Goal: Information Seeking & Learning: Compare options

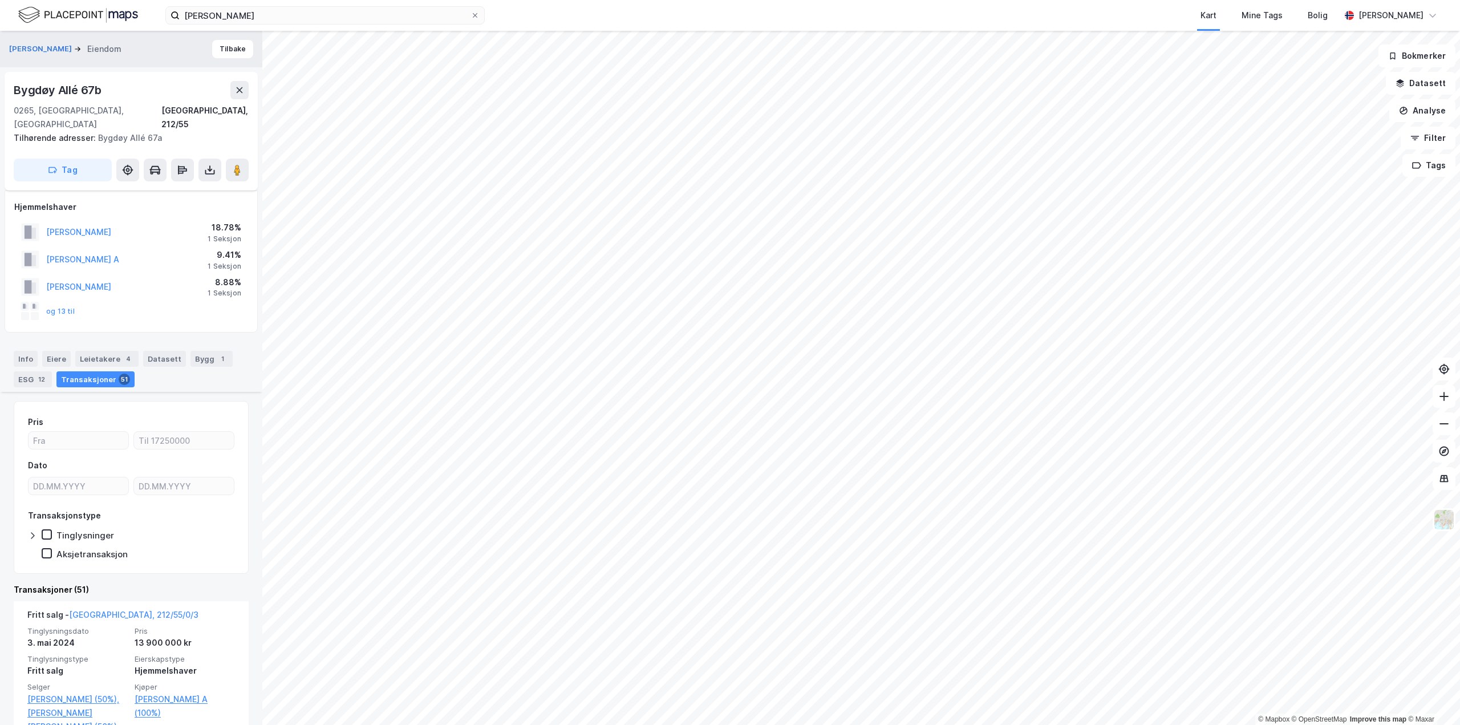
scroll to position [627, 0]
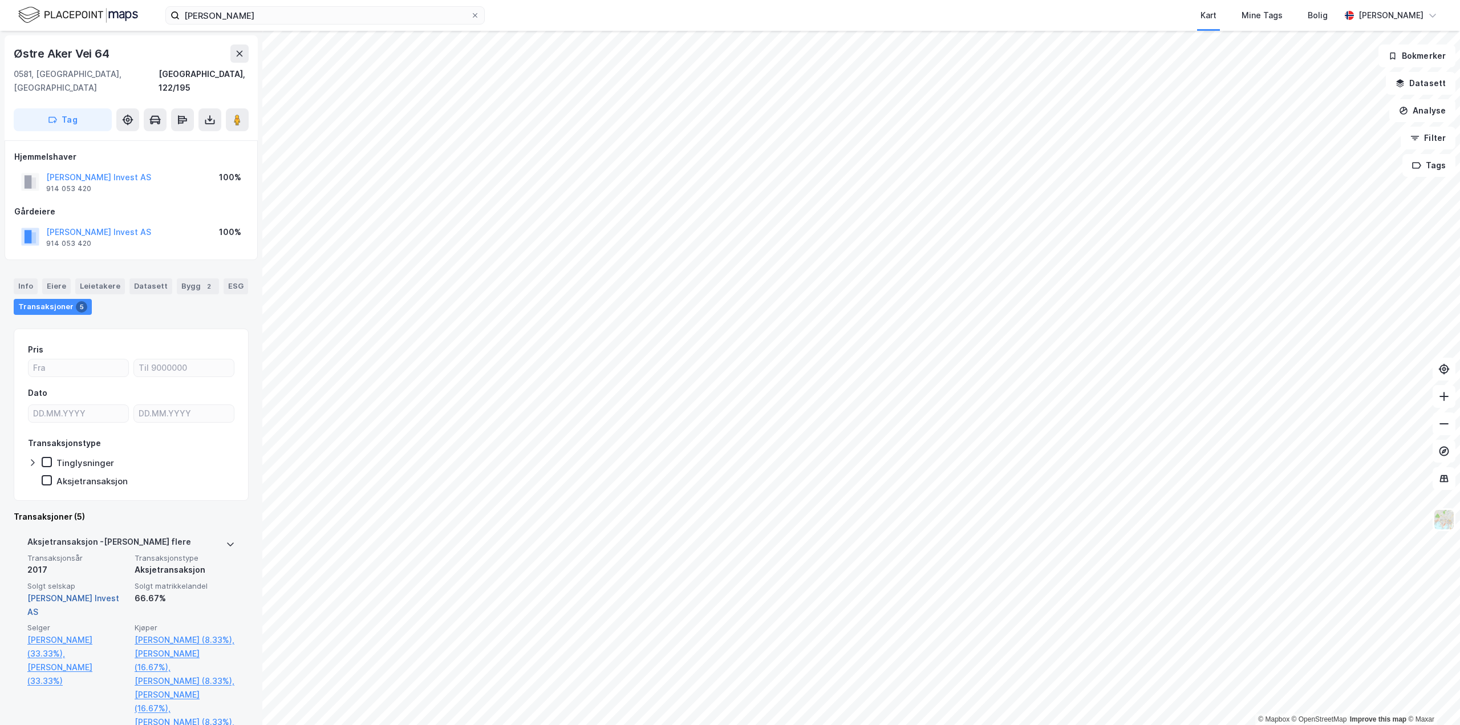
click at [88, 593] on link "[PERSON_NAME] Invest AS" at bounding box center [73, 604] width 92 height 23
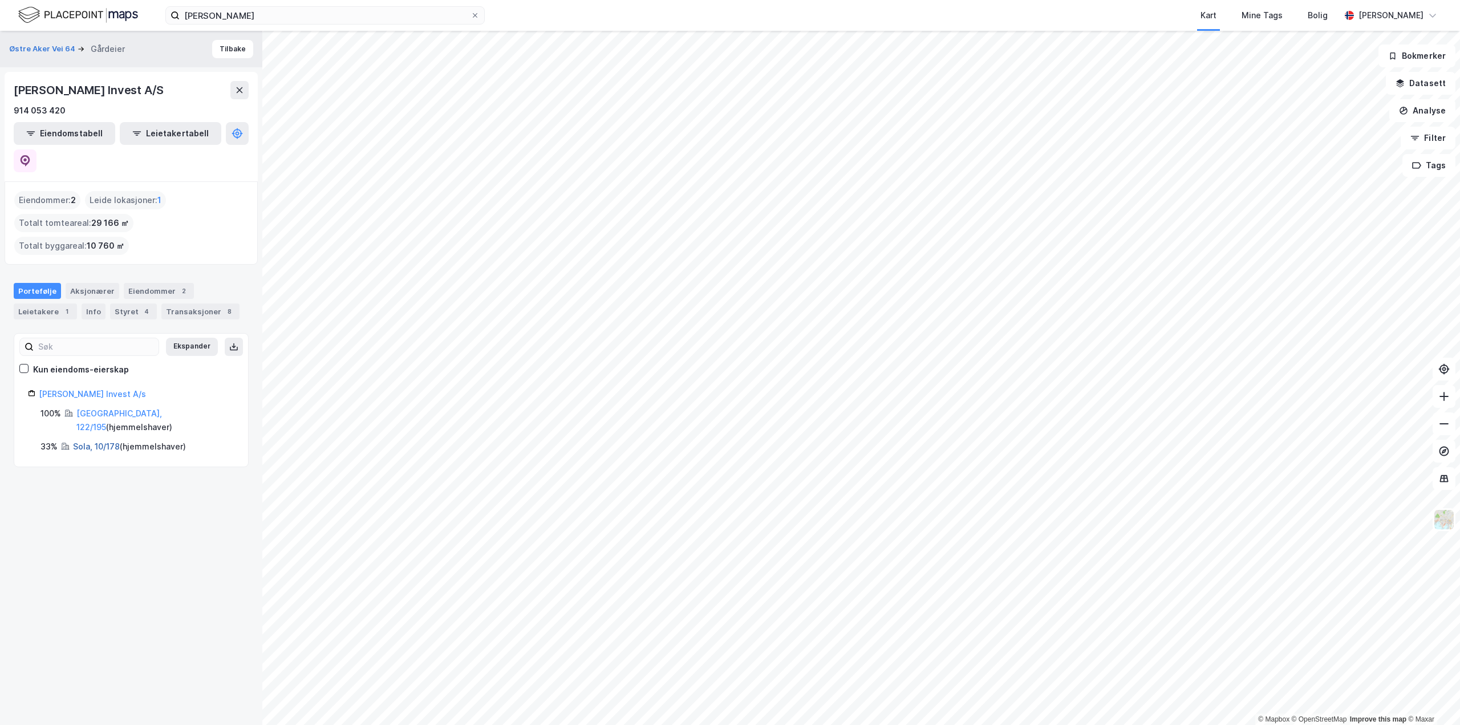
click at [86, 441] on link "Sola, 10/178" at bounding box center [96, 446] width 47 height 10
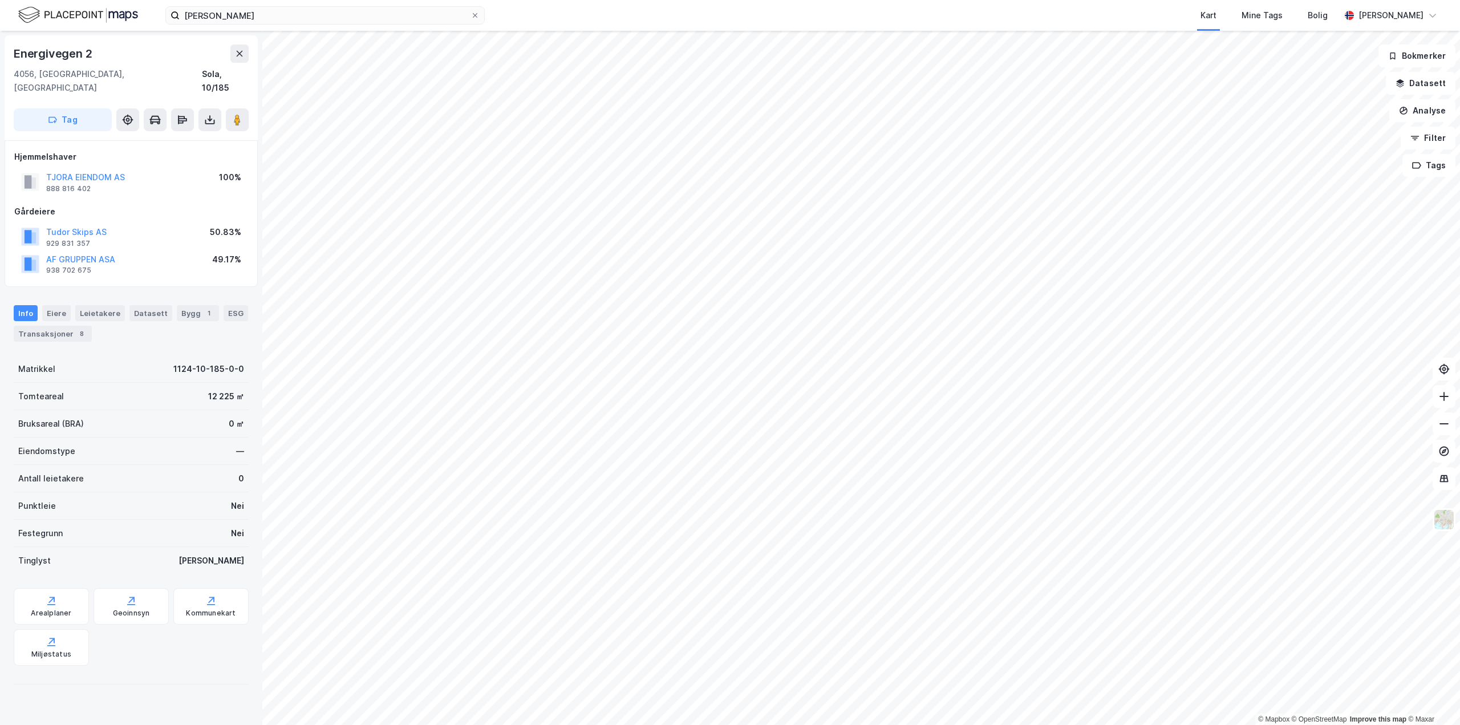
scroll to position [1, 0]
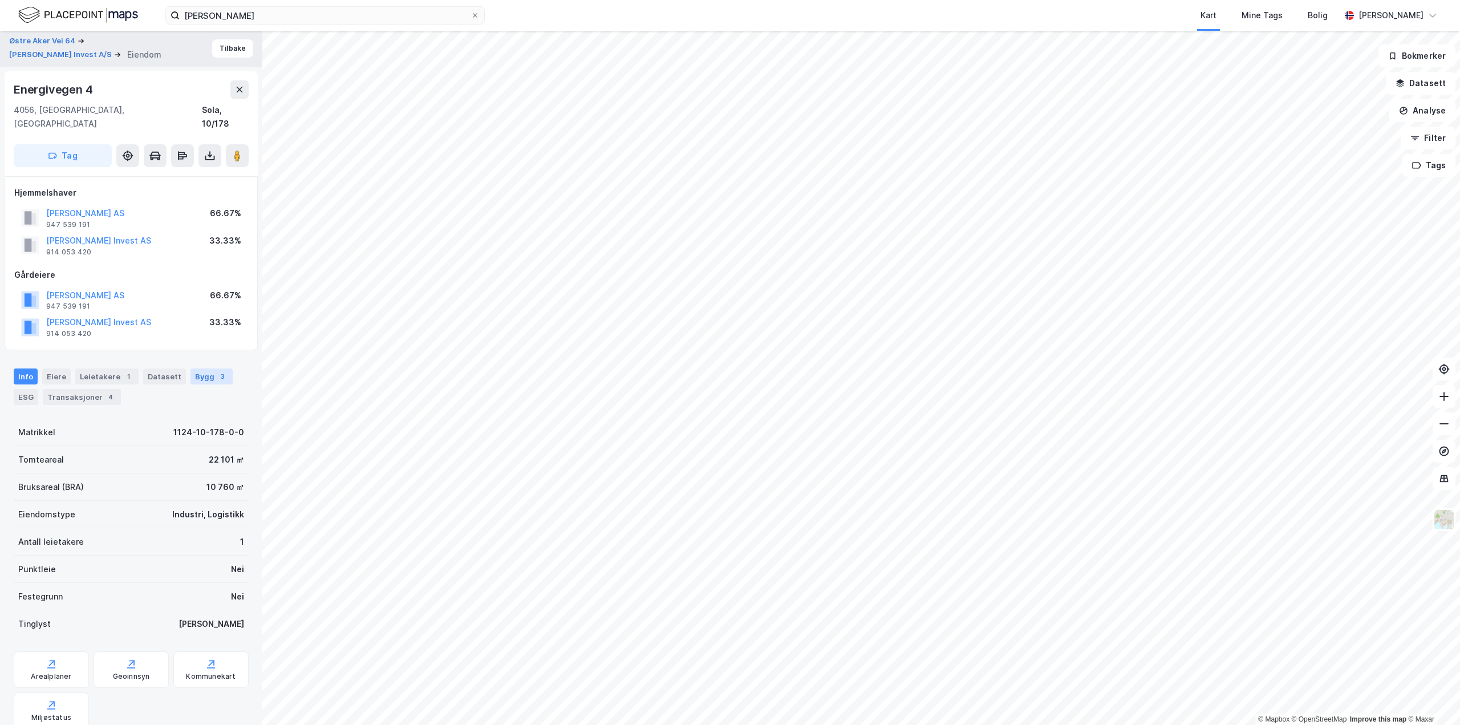
click at [200, 368] on div "Bygg 3" at bounding box center [211, 376] width 42 height 16
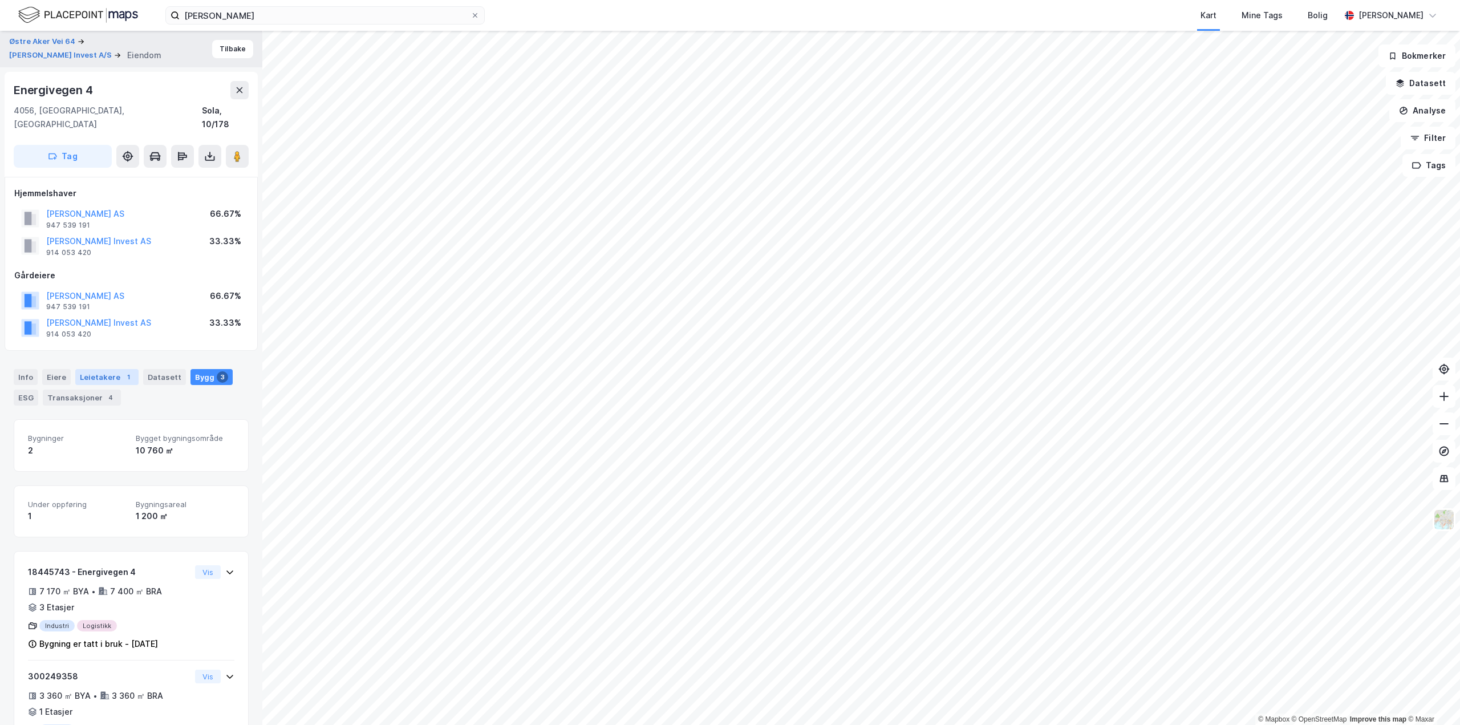
click at [123, 371] on div "1" at bounding box center [128, 376] width 11 height 11
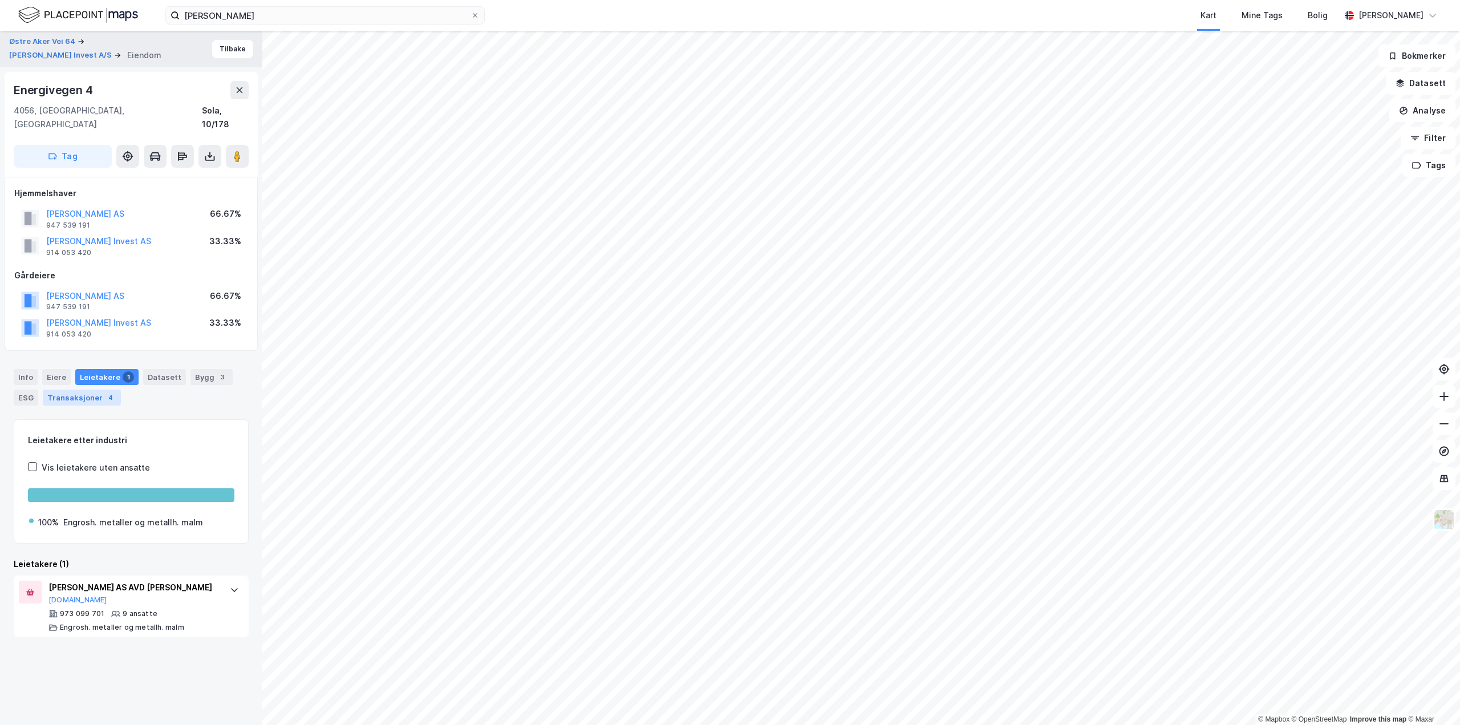
click at [97, 390] on div "Transaksjoner 4" at bounding box center [82, 397] width 78 height 16
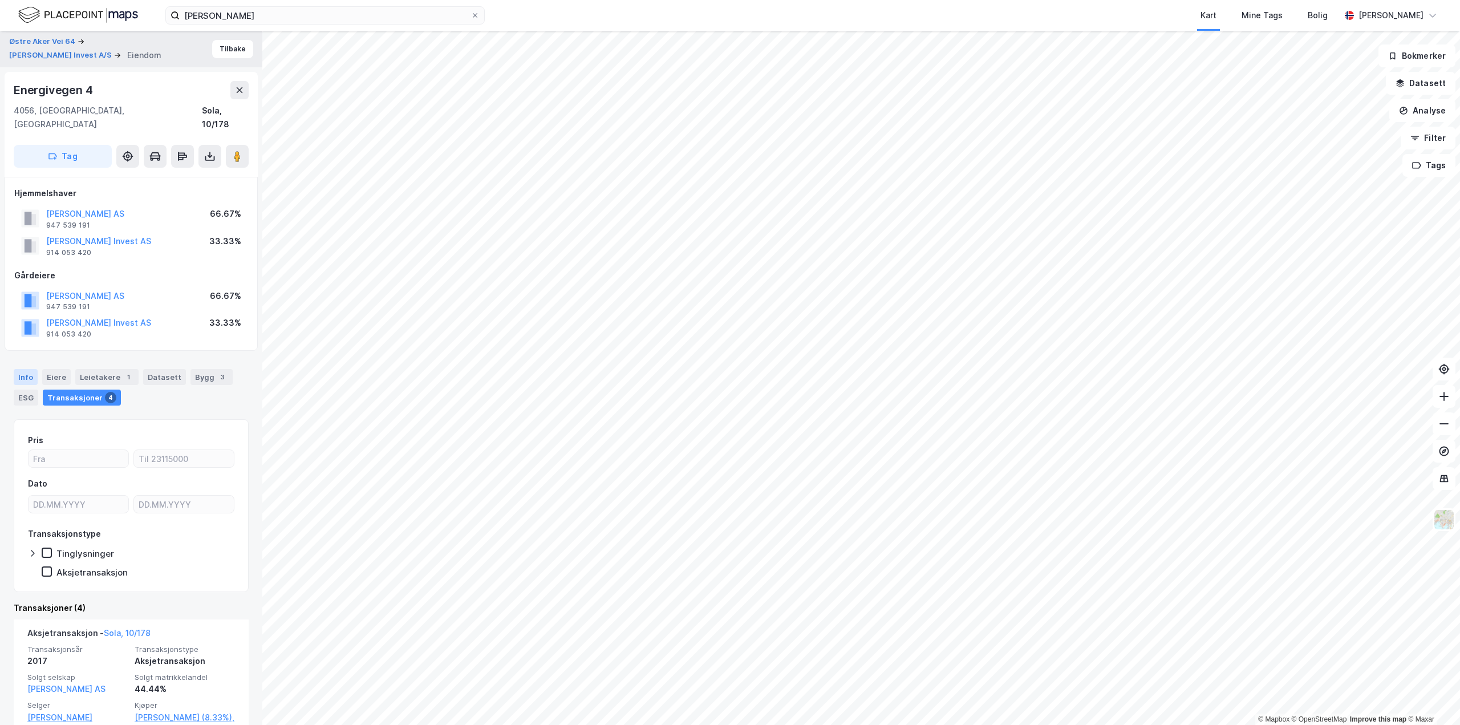
click at [31, 369] on div "Info" at bounding box center [26, 377] width 24 height 16
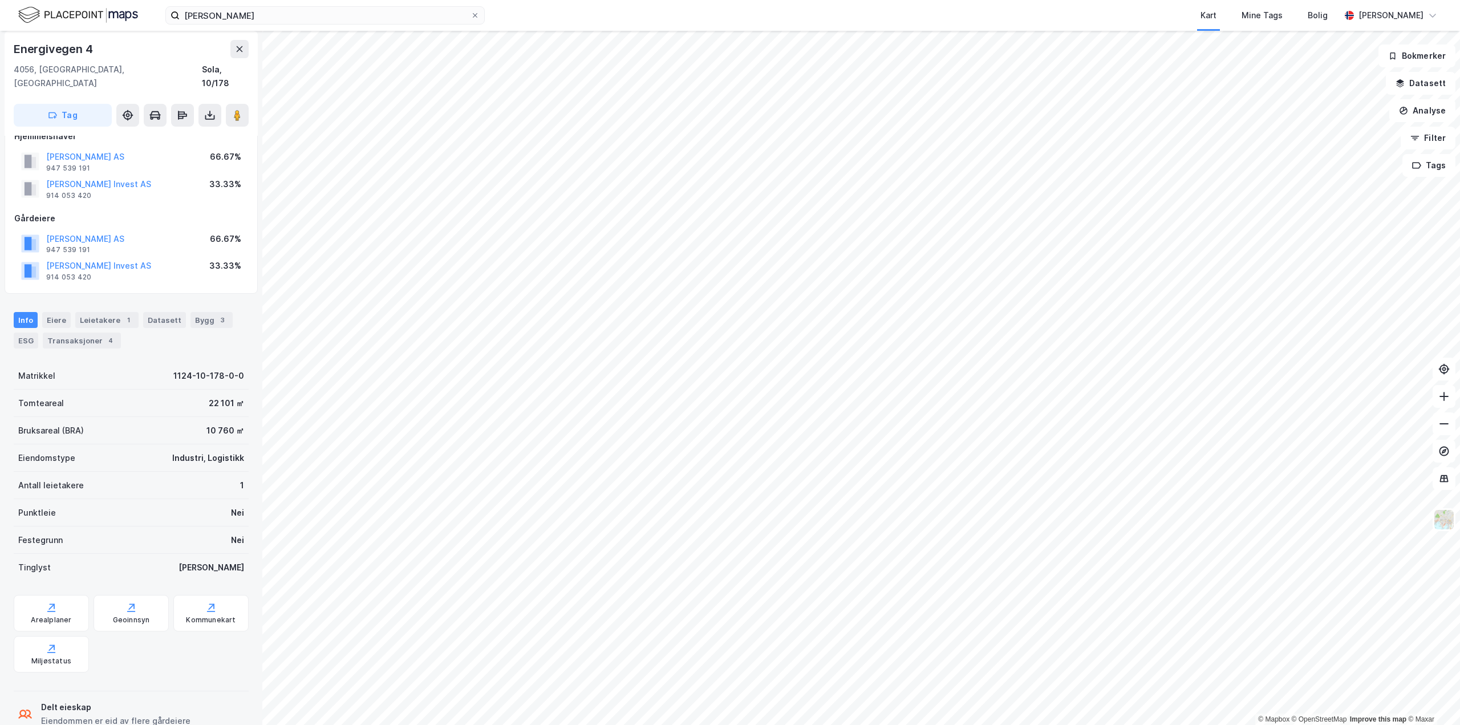
scroll to position [74, 0]
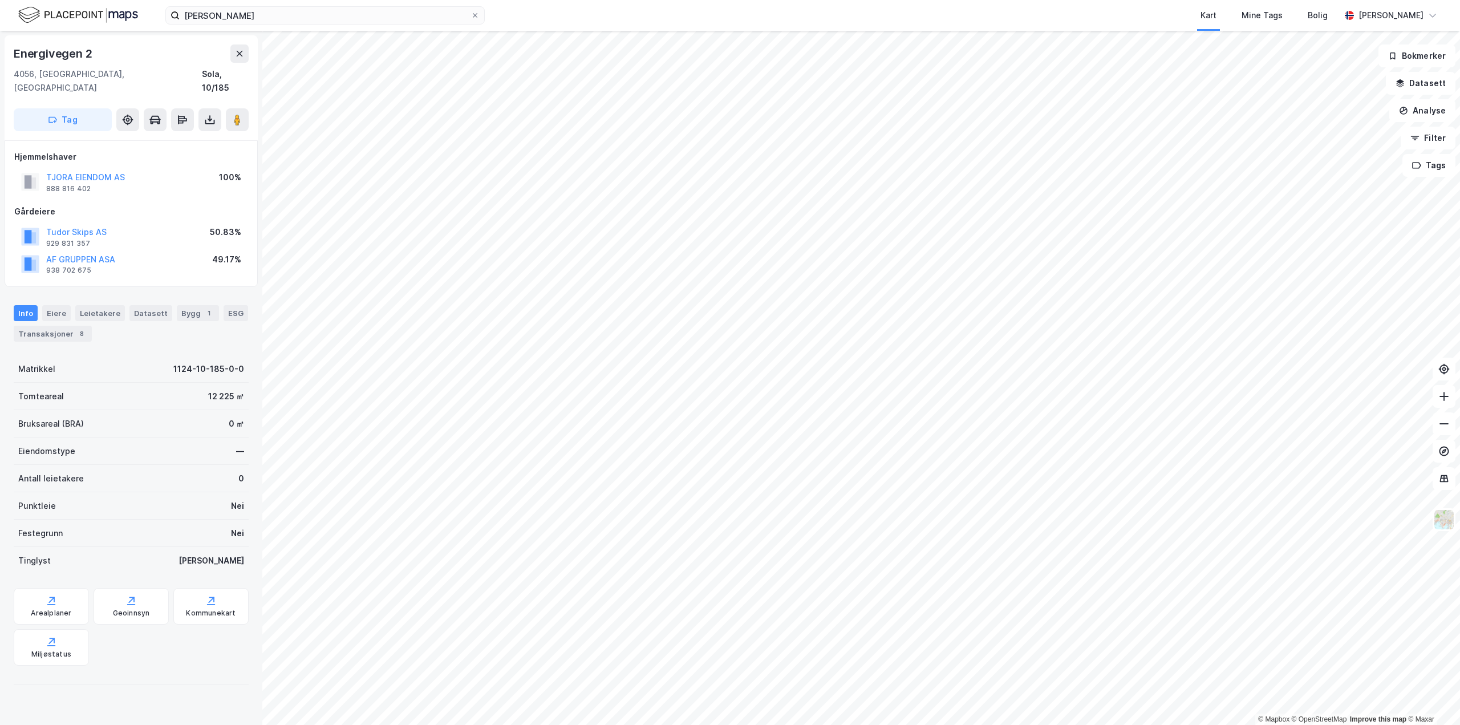
scroll to position [74, 0]
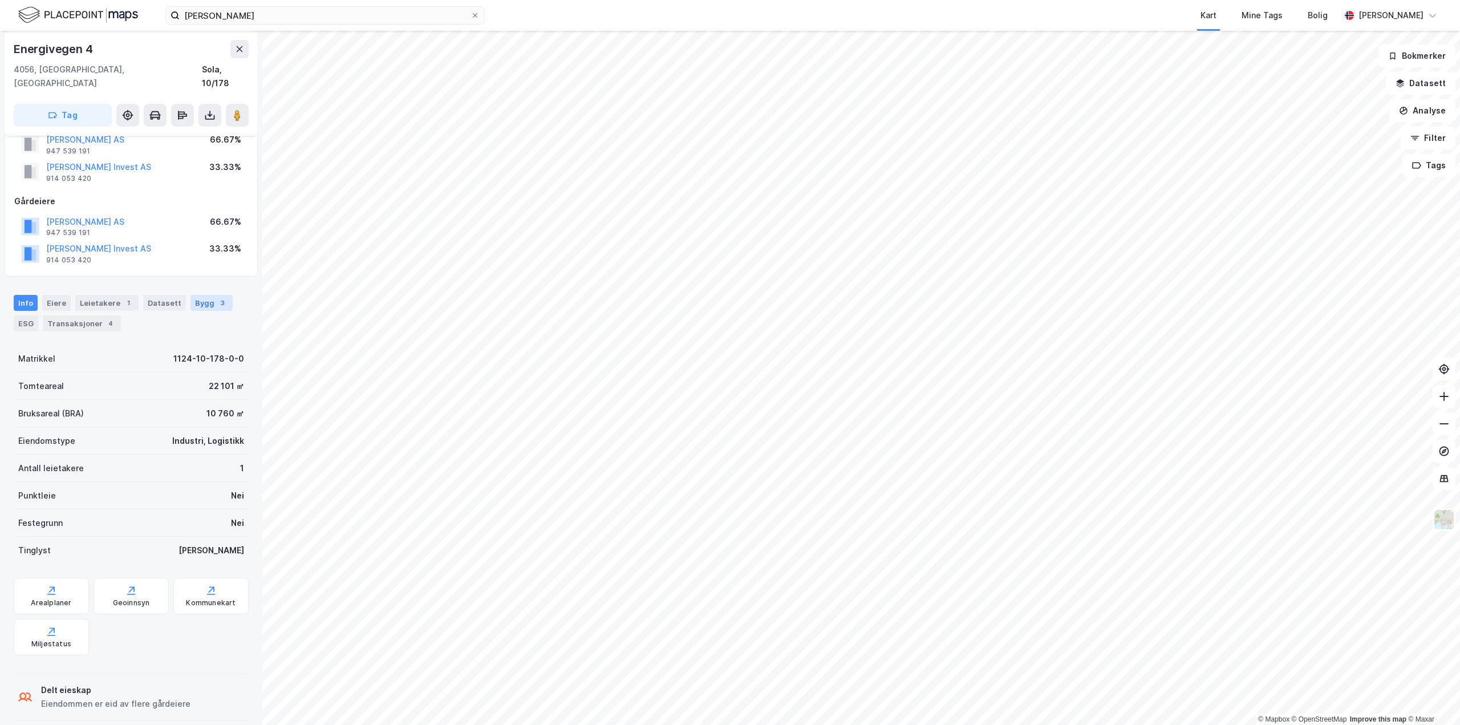
click at [217, 297] on div "3" at bounding box center [222, 302] width 11 height 11
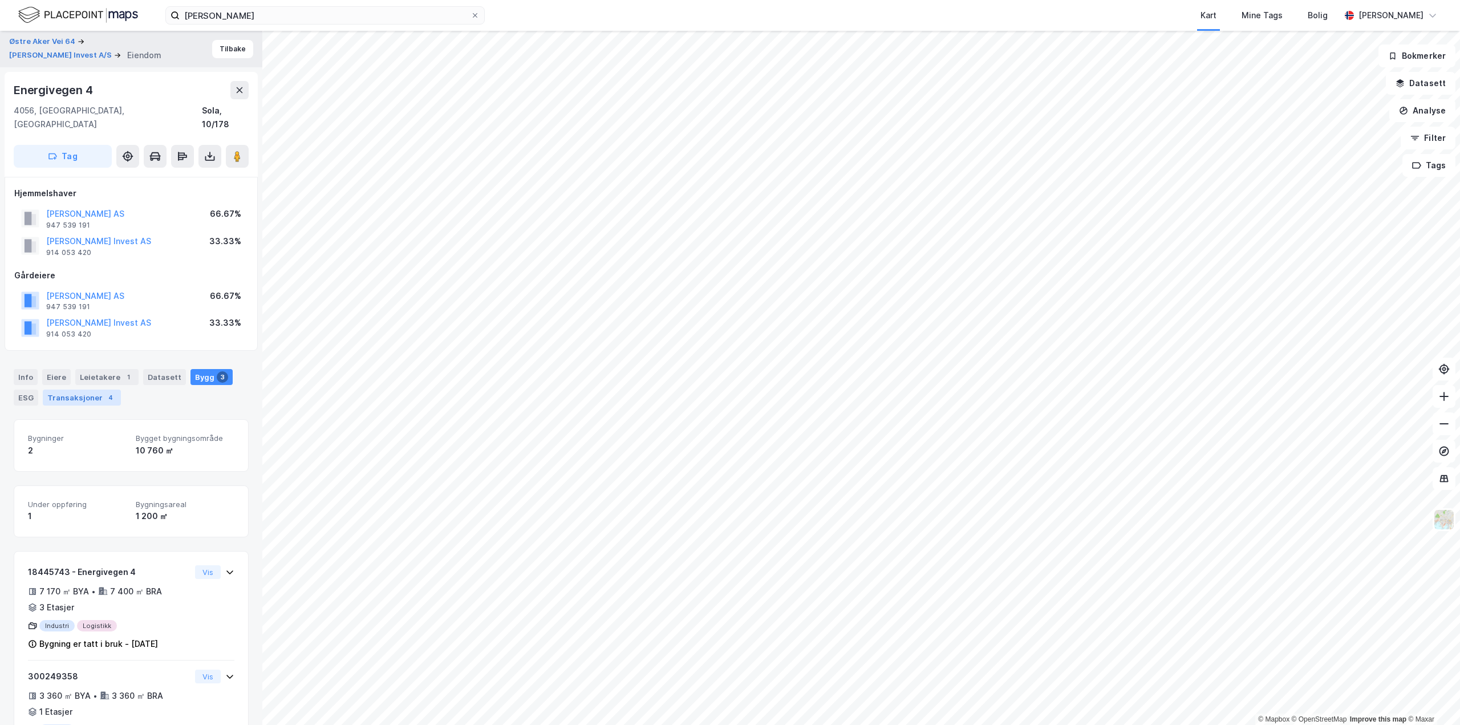
click at [73, 389] on div "Transaksjoner 4" at bounding box center [82, 397] width 78 height 16
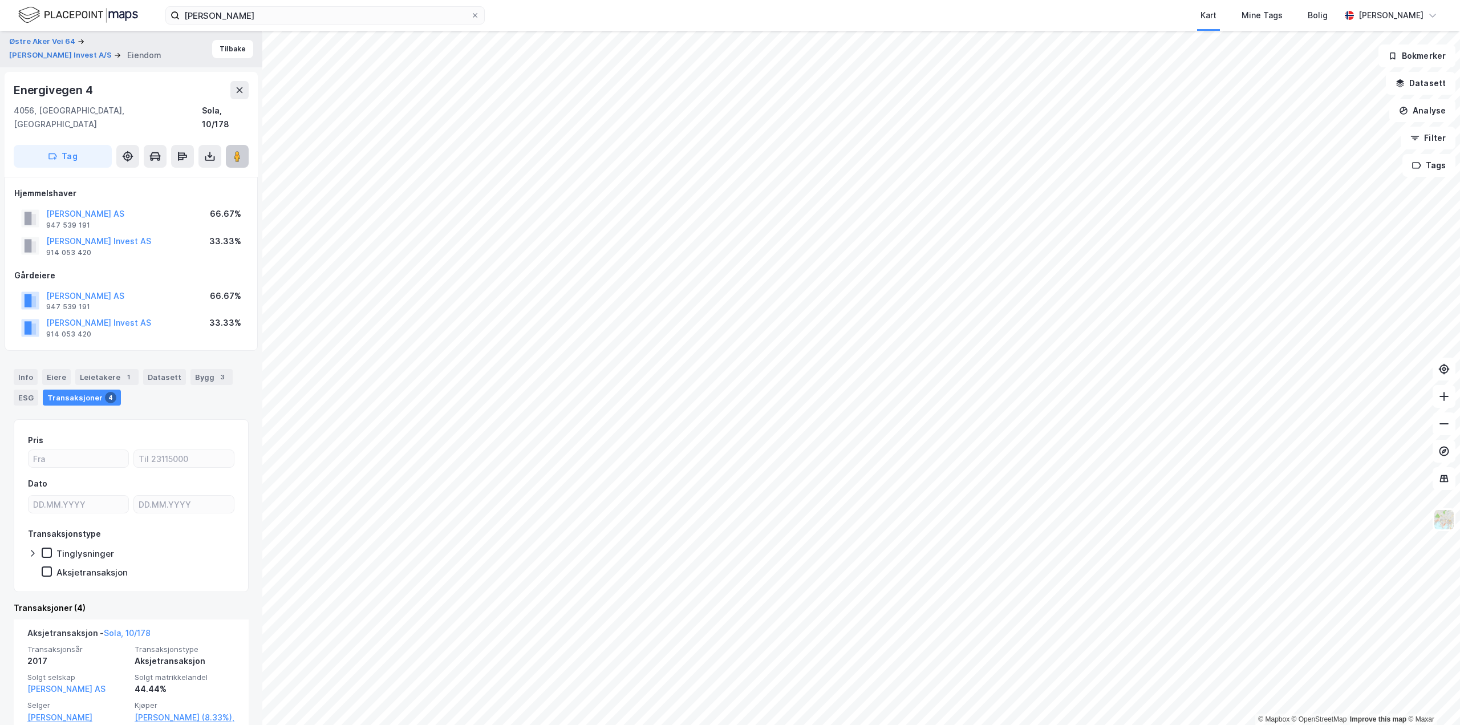
click at [231, 145] on button at bounding box center [237, 156] width 23 height 23
click at [92, 369] on div "Leietakere 1" at bounding box center [106, 377] width 63 height 16
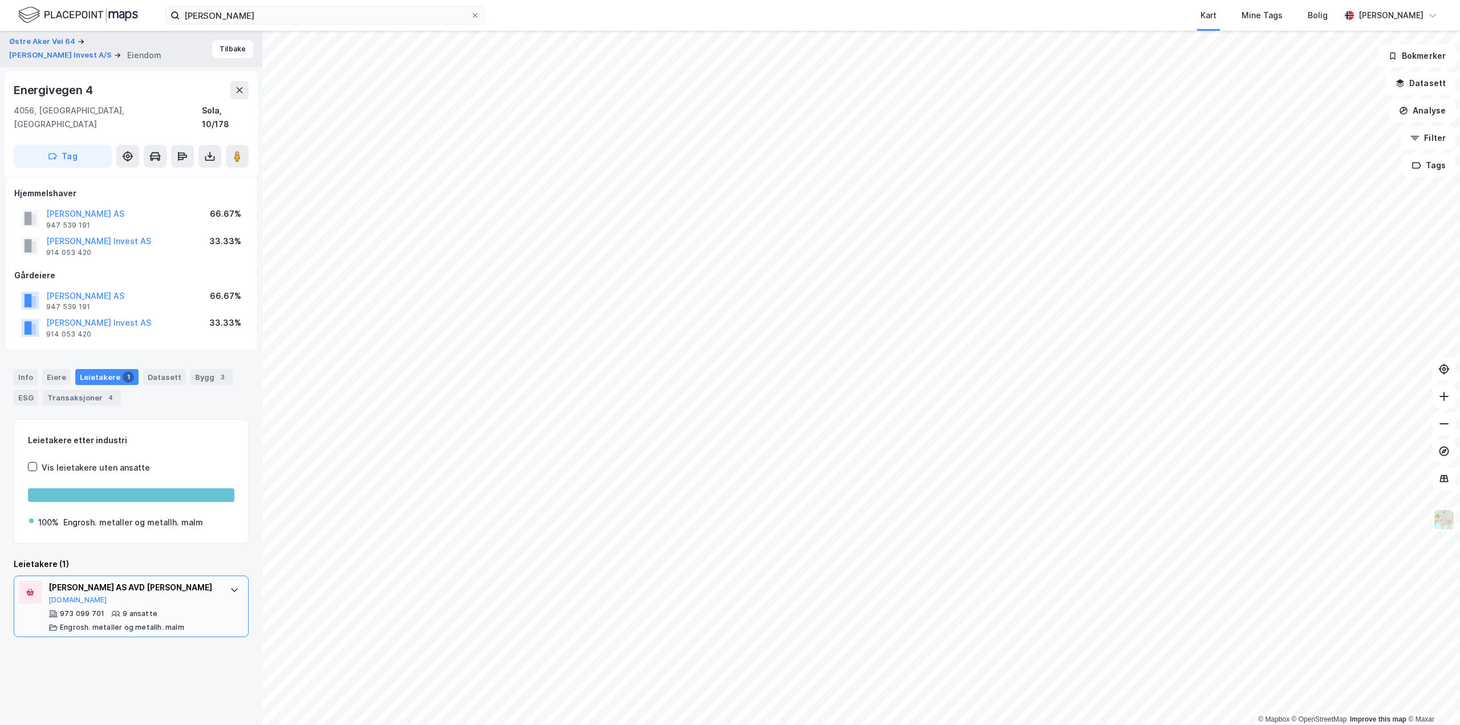
click at [198, 584] on div "[PERSON_NAME] AS AVD [PERSON_NAME][DOMAIN_NAME]" at bounding box center [133, 592] width 170 height 24
click at [30, 369] on div "Info" at bounding box center [26, 377] width 24 height 16
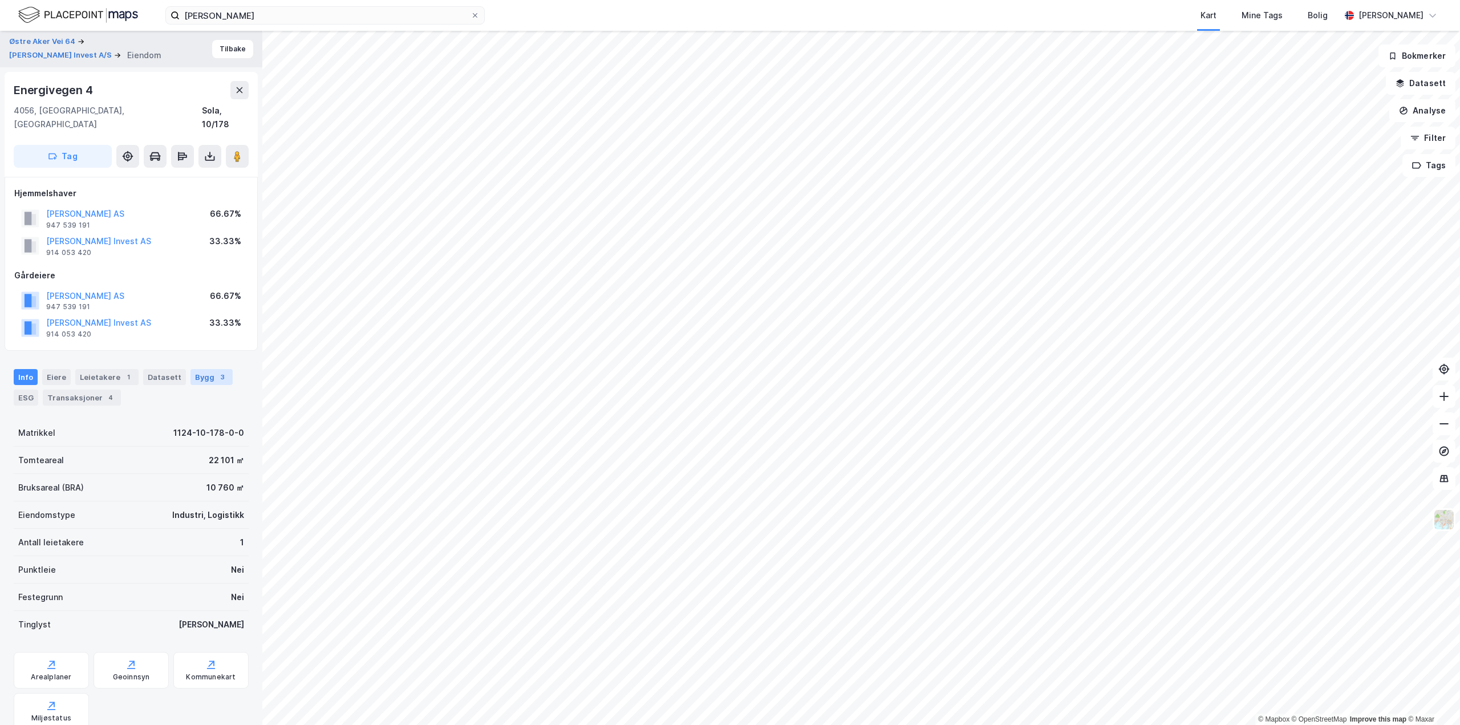
click at [205, 369] on div "Bygg 3" at bounding box center [211, 377] width 42 height 16
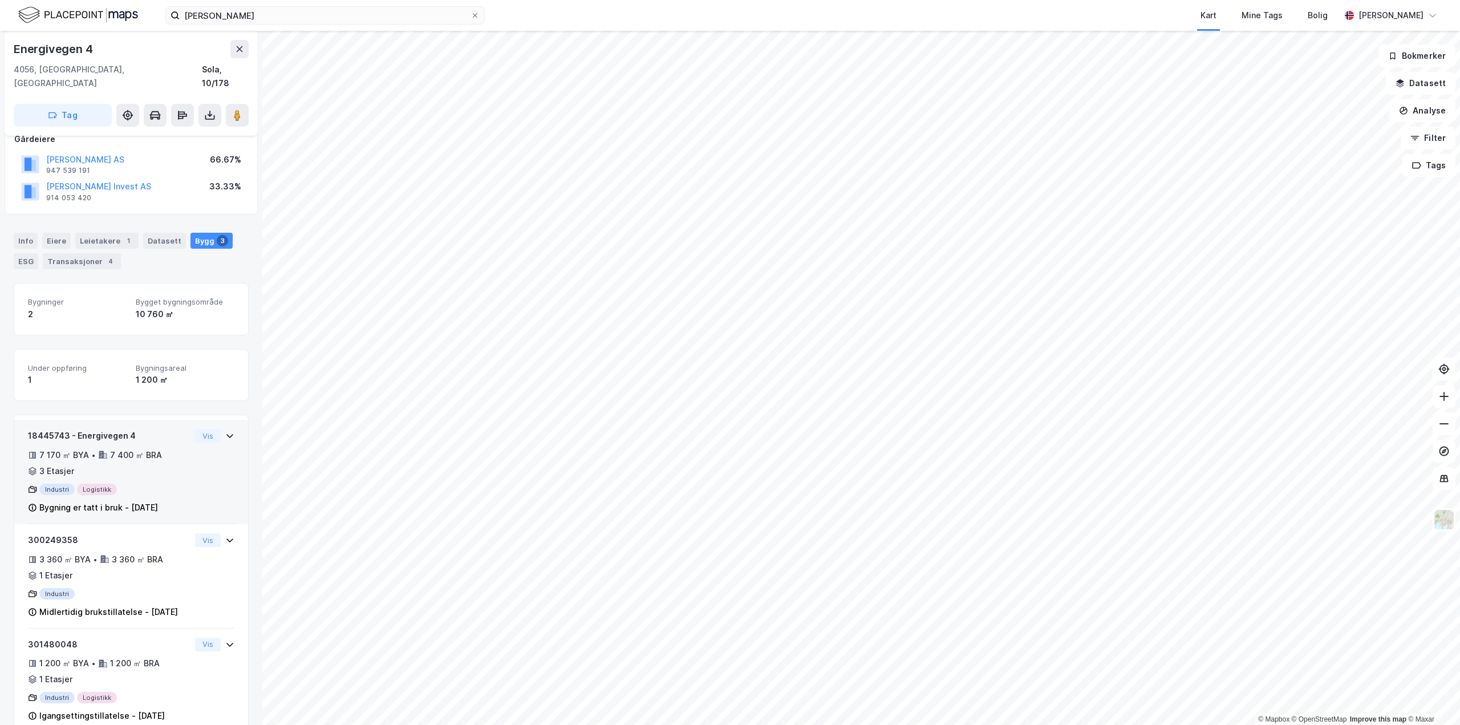
scroll to position [162, 0]
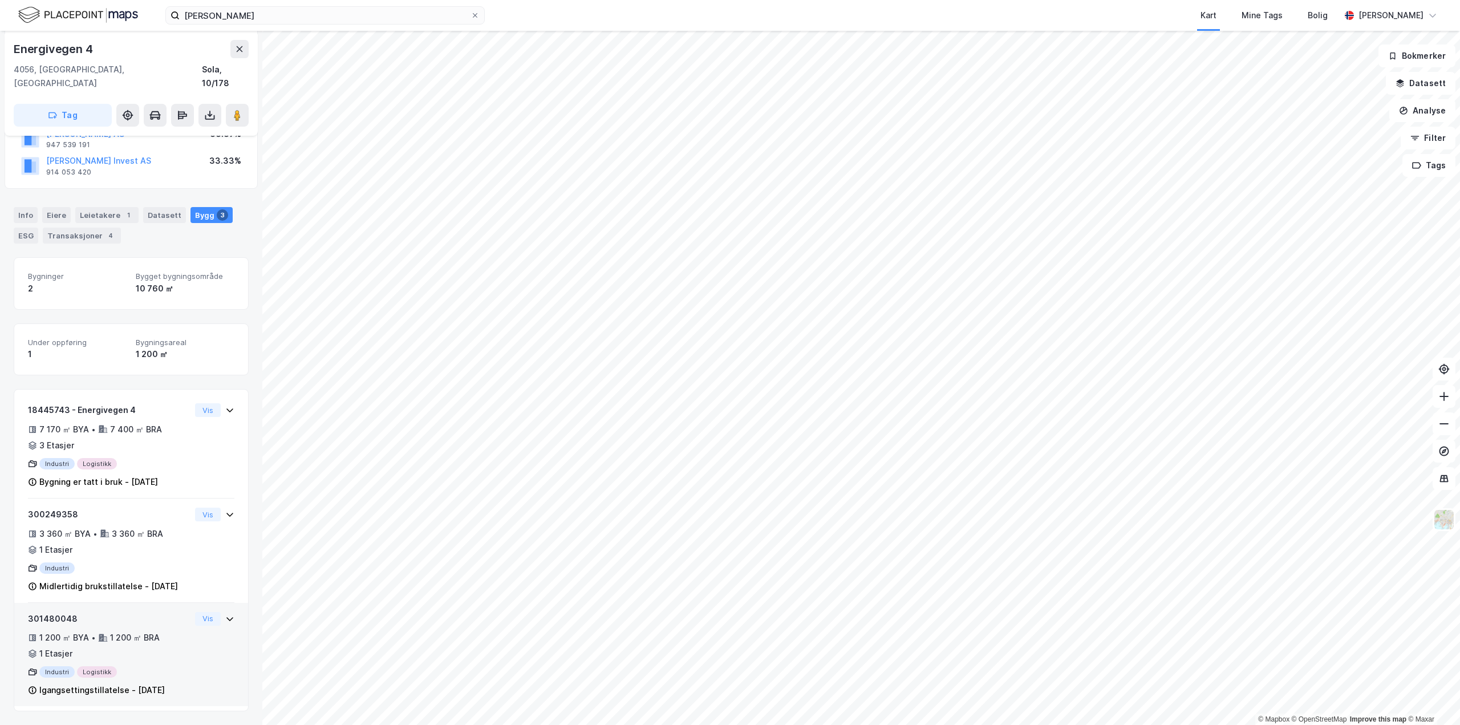
click at [160, 669] on div "Industri Logistikk" at bounding box center [109, 671] width 163 height 11
click at [204, 619] on button "Vis" at bounding box center [208, 619] width 26 height 14
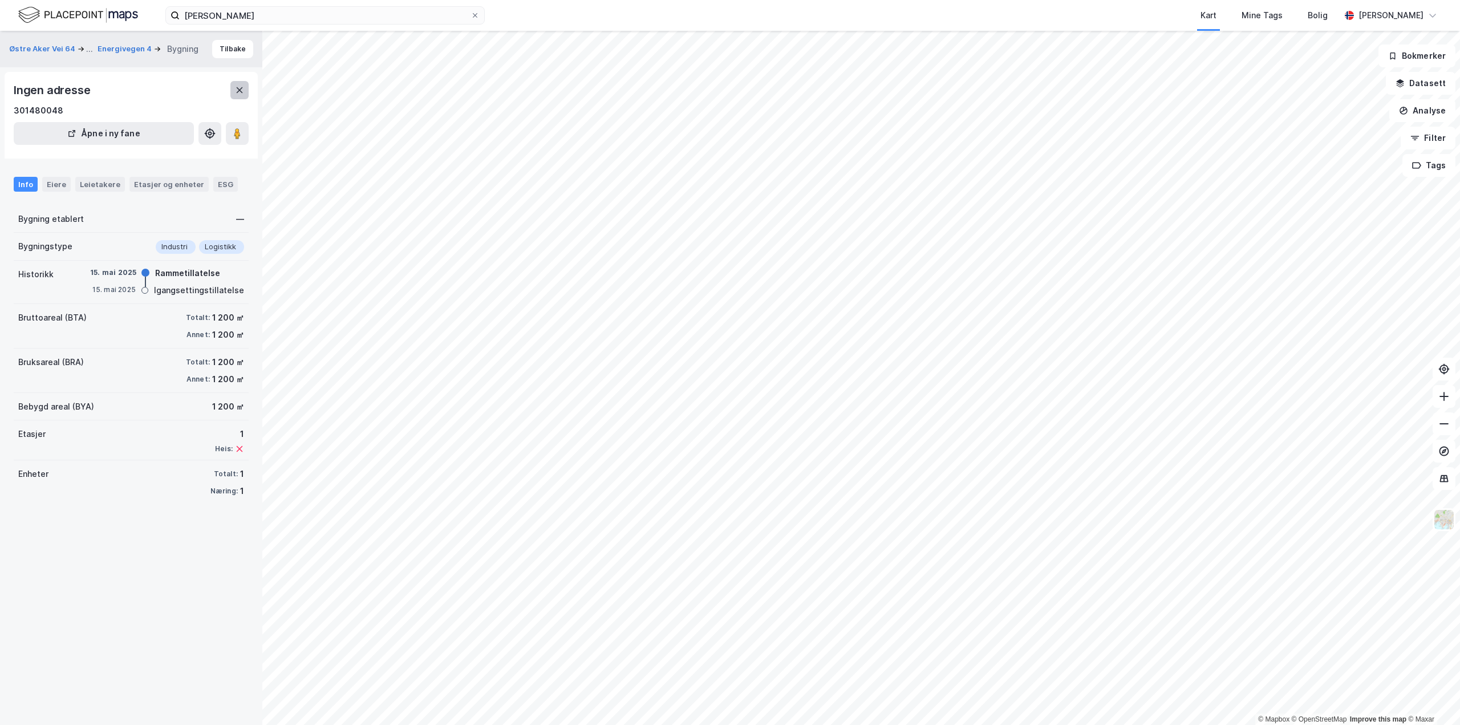
click at [245, 91] on button at bounding box center [239, 90] width 18 height 18
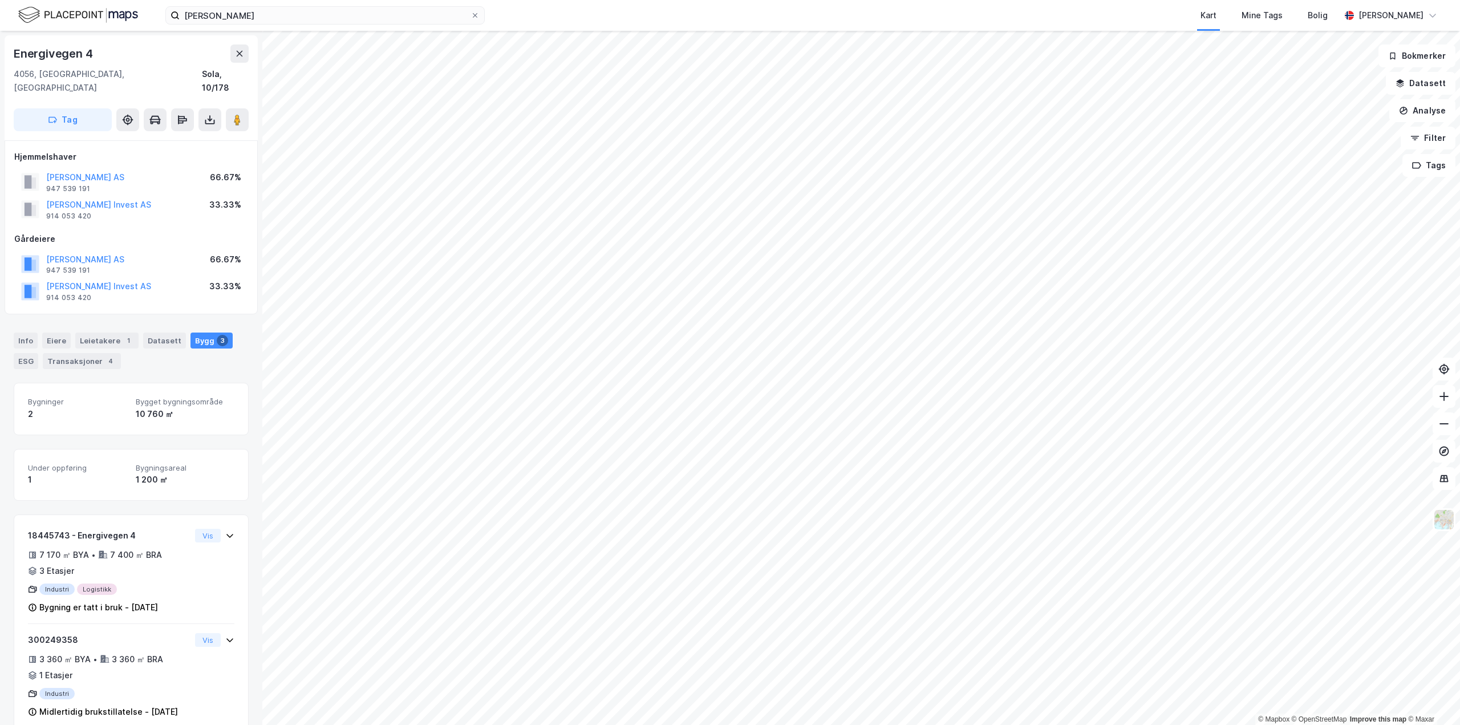
click at [35, 57] on div "Energivegen 4" at bounding box center [54, 53] width 81 height 18
copy div "Energivegen 4"
click at [243, 55] on icon at bounding box center [239, 53] width 9 height 9
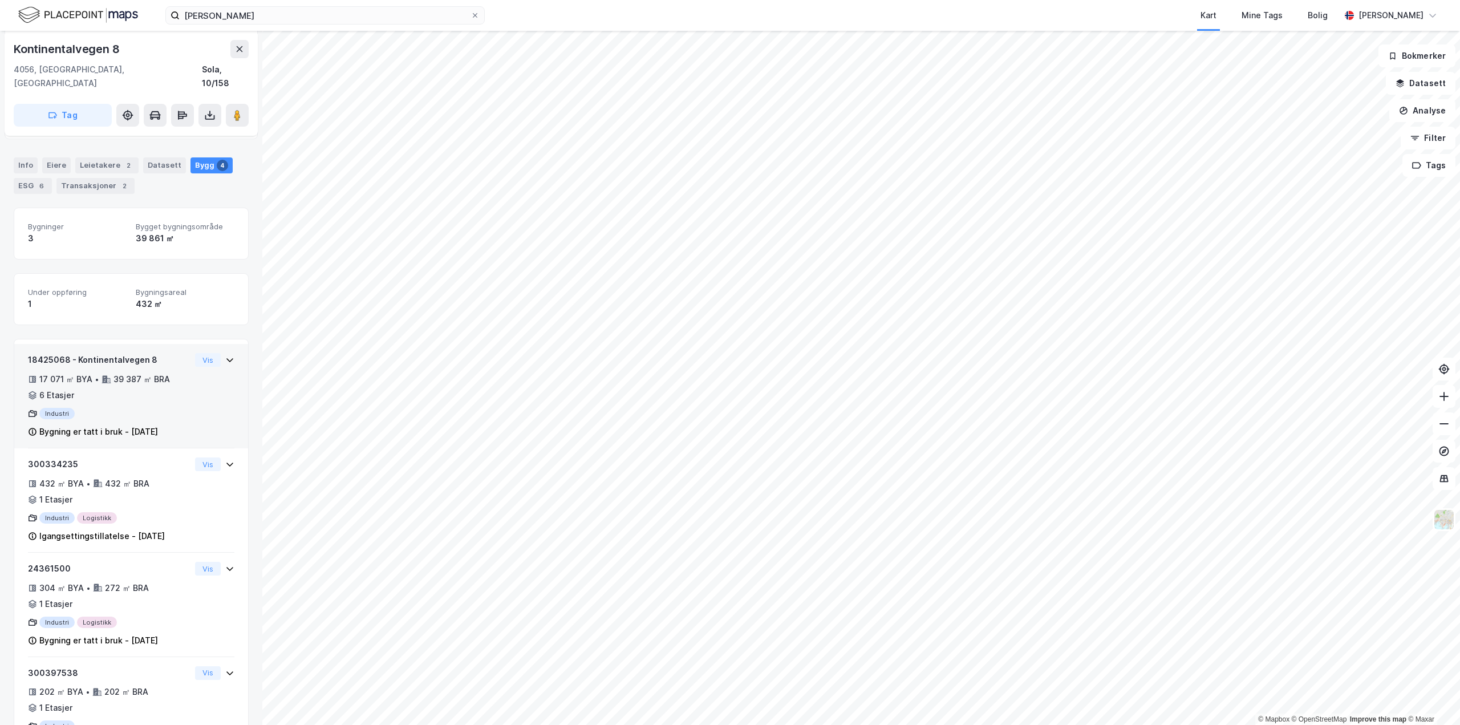
scroll to position [125, 0]
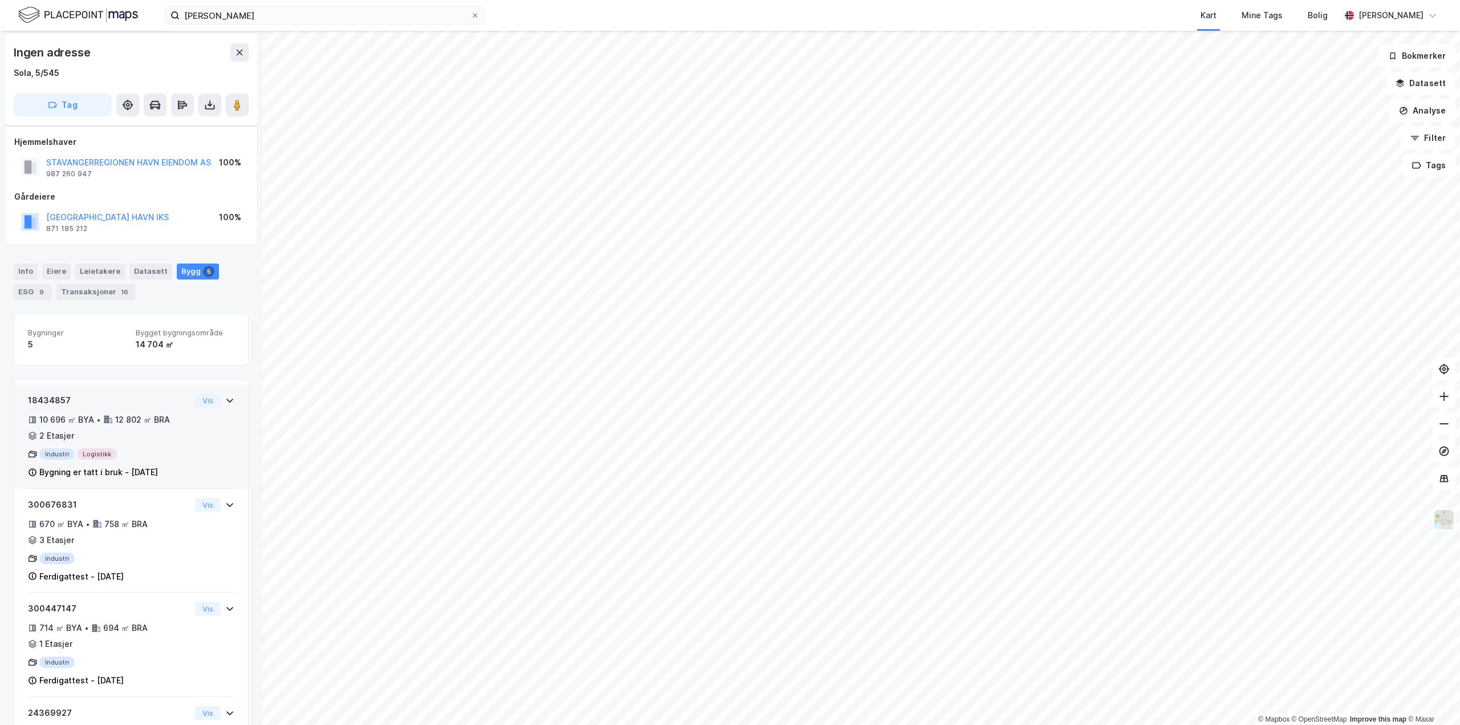
scroll to position [60, 0]
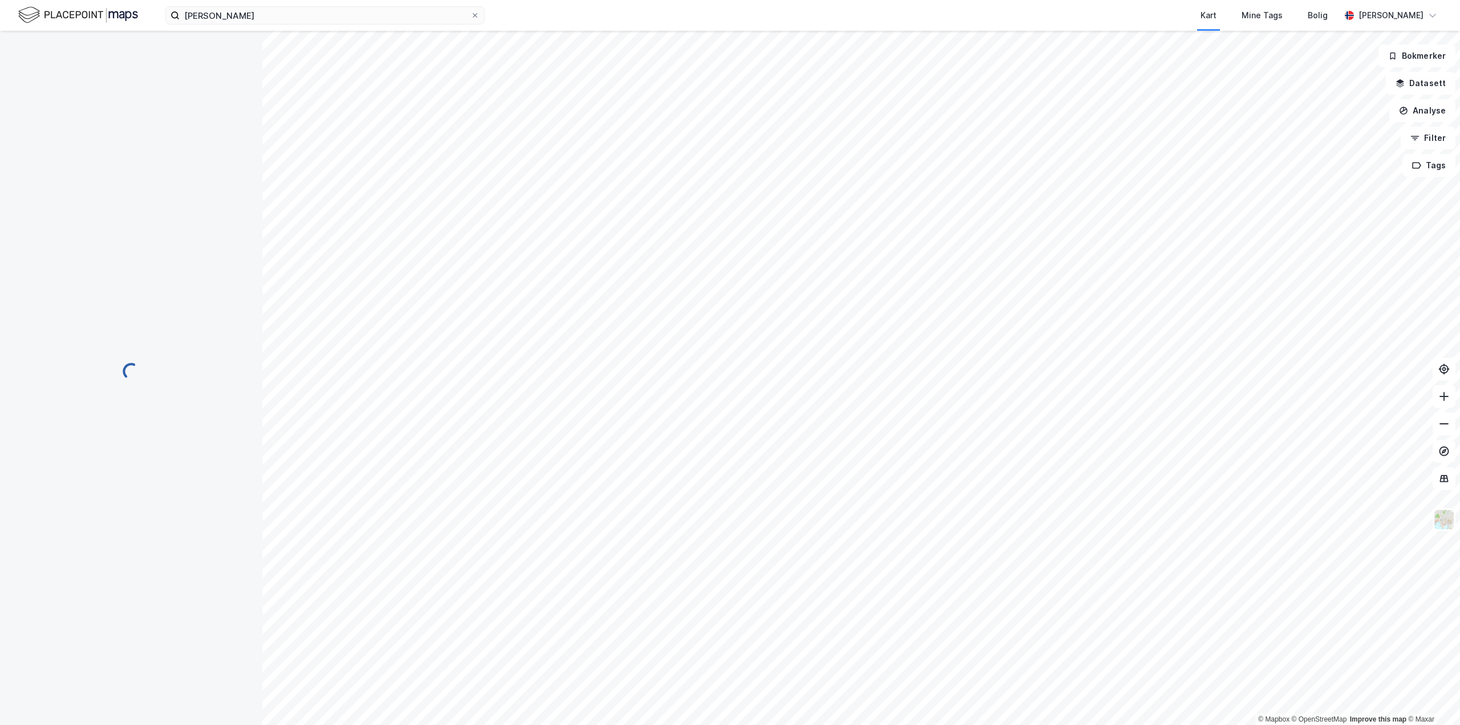
scroll to position [60, 0]
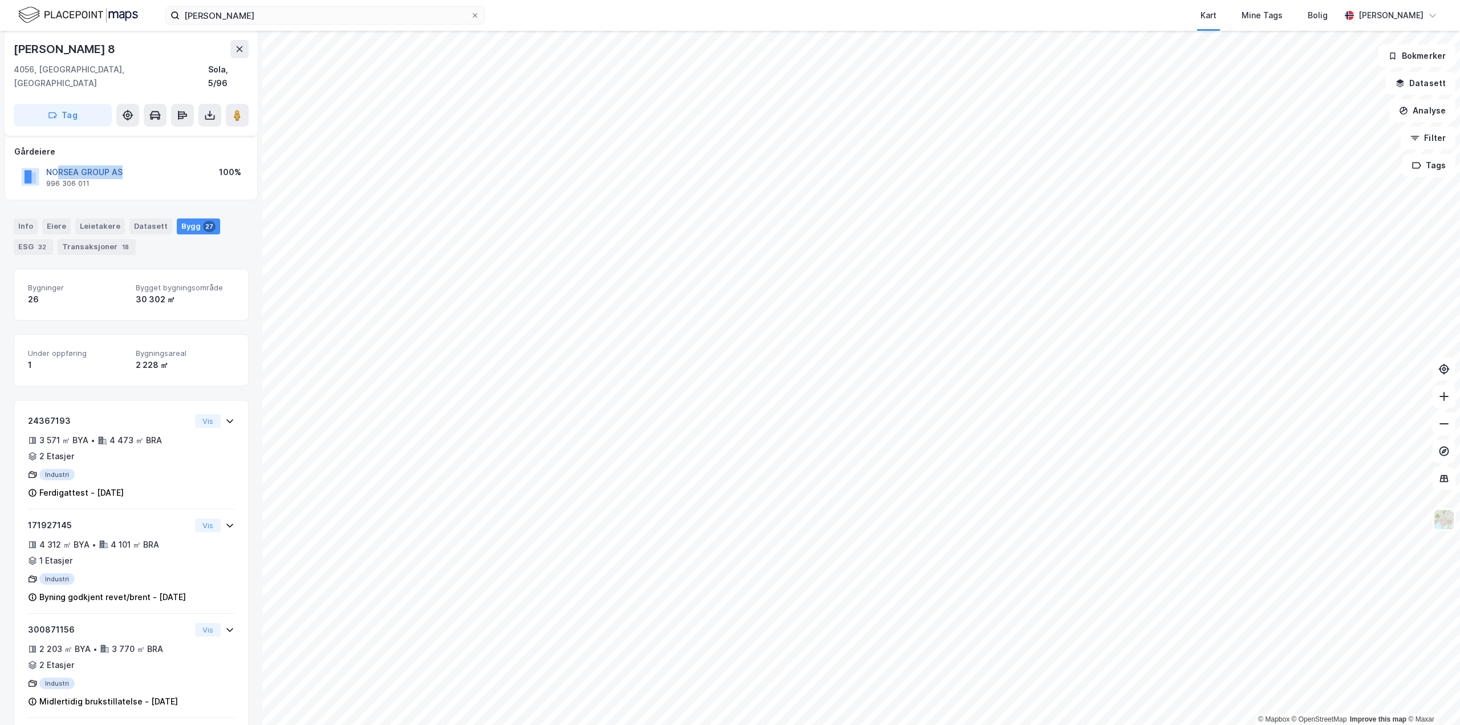
drag, startPoint x: 144, startPoint y: 157, endPoint x: 57, endPoint y: 161, distance: 86.8
click at [57, 163] on div "NORSEA GROUP AS 996 306 011 100%" at bounding box center [131, 176] width 234 height 27
click at [145, 163] on div "NORSEA GROUP AS 996 306 011 100%" at bounding box center [131, 176] width 234 height 27
drag, startPoint x: 145, startPoint y: 161, endPoint x: 47, endPoint y: 159, distance: 97.5
click at [47, 163] on div "NORSEA GROUP AS 996 306 011 100%" at bounding box center [131, 176] width 234 height 27
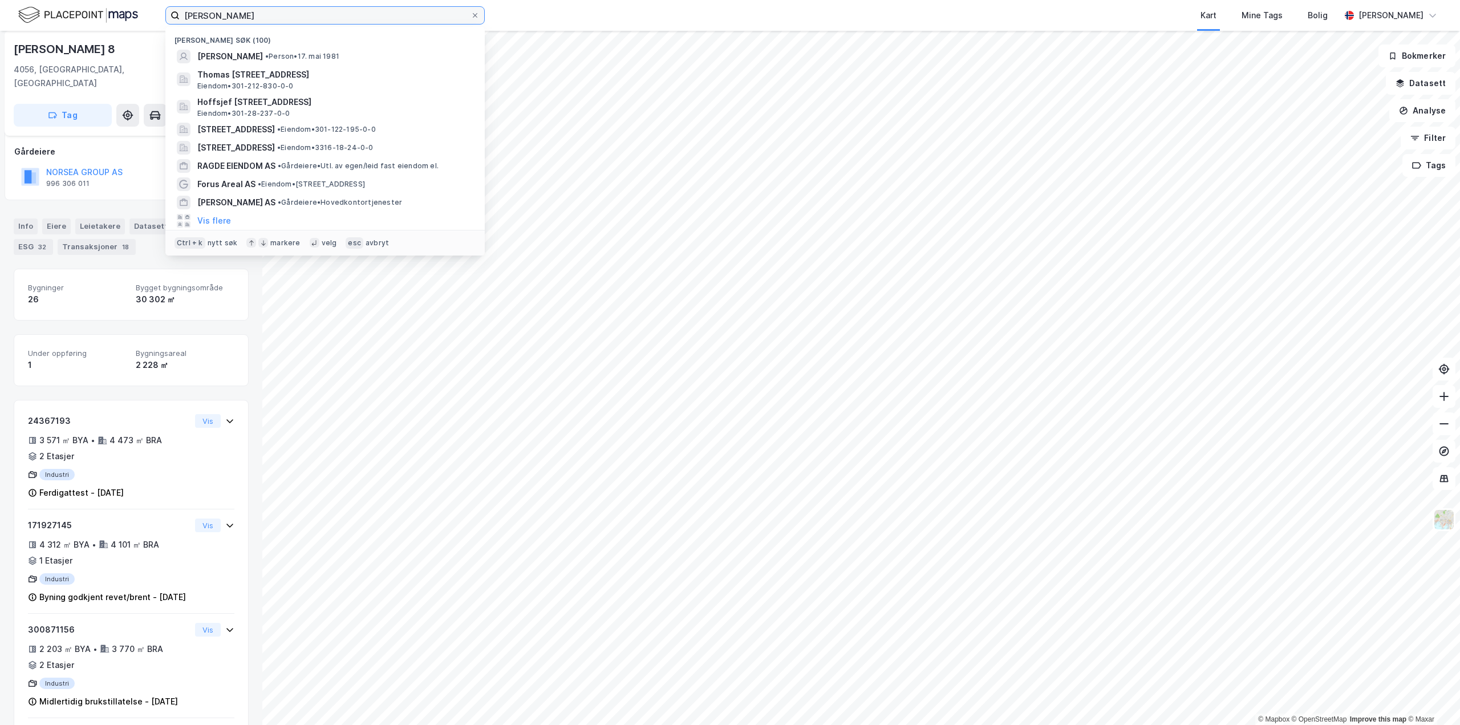
drag, startPoint x: 270, startPoint y: 14, endPoint x: 32, endPoint y: -7, distance: 239.2
click at [32, 0] on html "[PERSON_NAME] søk (100) [PERSON_NAME] • Person • [DATE] Thomas [STREET_ADDRESS]…" at bounding box center [730, 362] width 1460 height 725
paste input "[PERSON_NAME]"
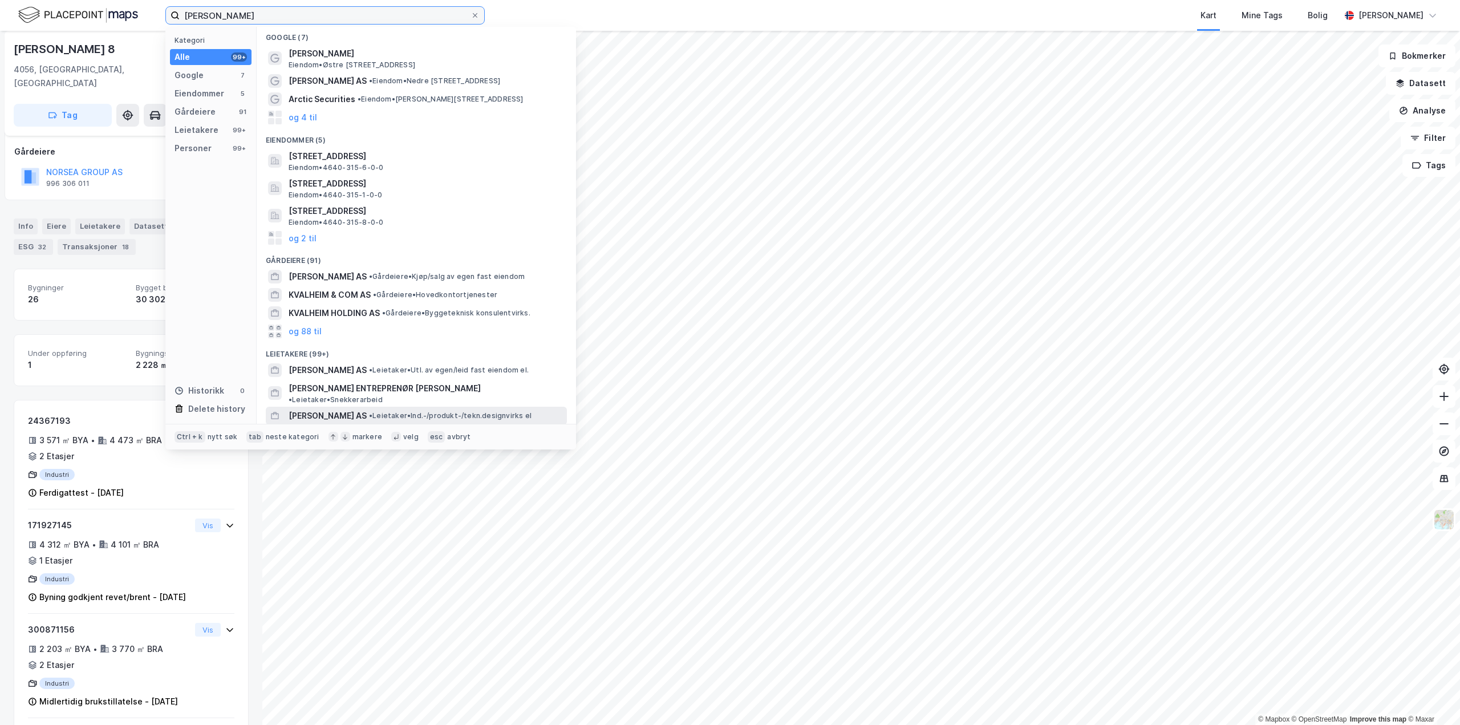
scroll to position [0, 0]
drag, startPoint x: 269, startPoint y: 14, endPoint x: 36, endPoint y: 22, distance: 232.2
click at [36, 22] on div "[PERSON_NAME] Kategori Alle 99+ Google 7 Eiendommer 5 Gårdeiere 91 Leietakere 9…" at bounding box center [730, 15] width 1460 height 31
paste input "[STREET_ADDRESS]"
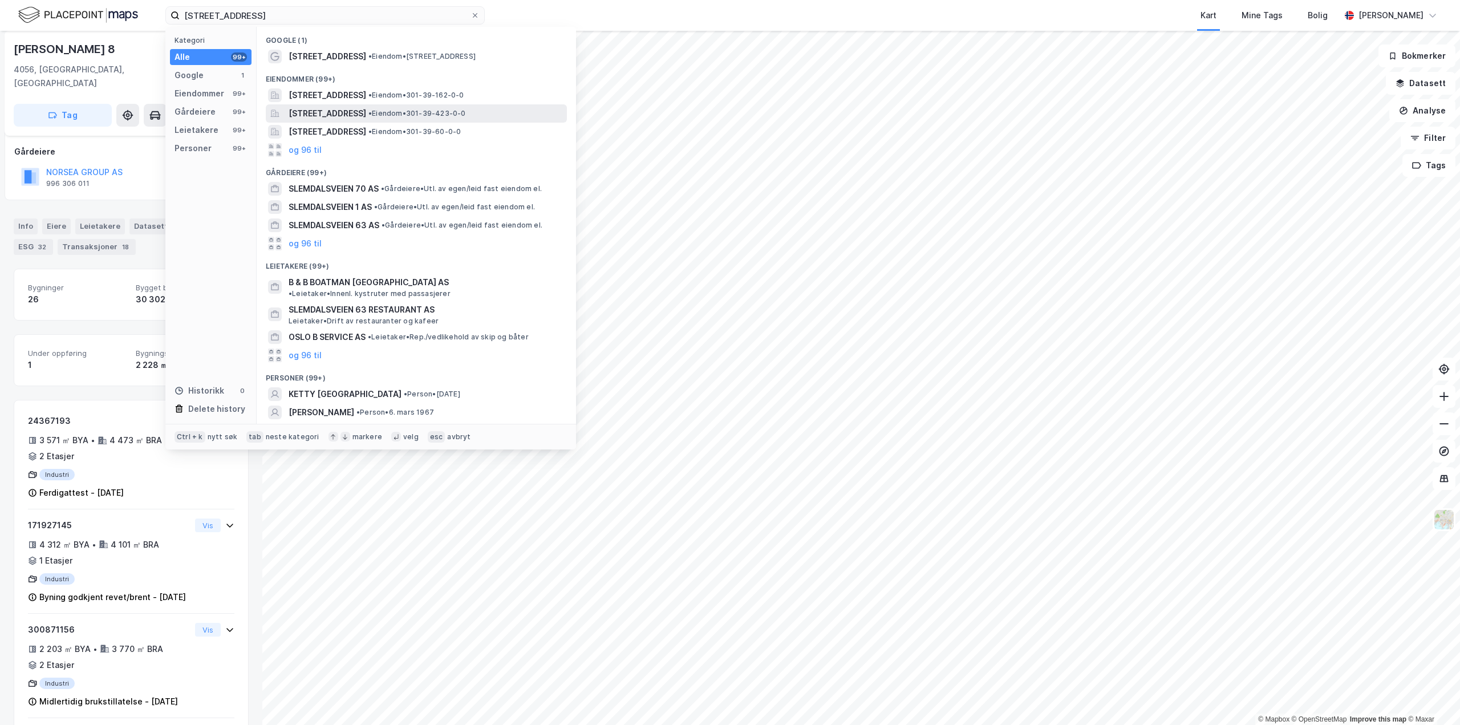
click at [366, 119] on span "[STREET_ADDRESS]" at bounding box center [328, 114] width 78 height 14
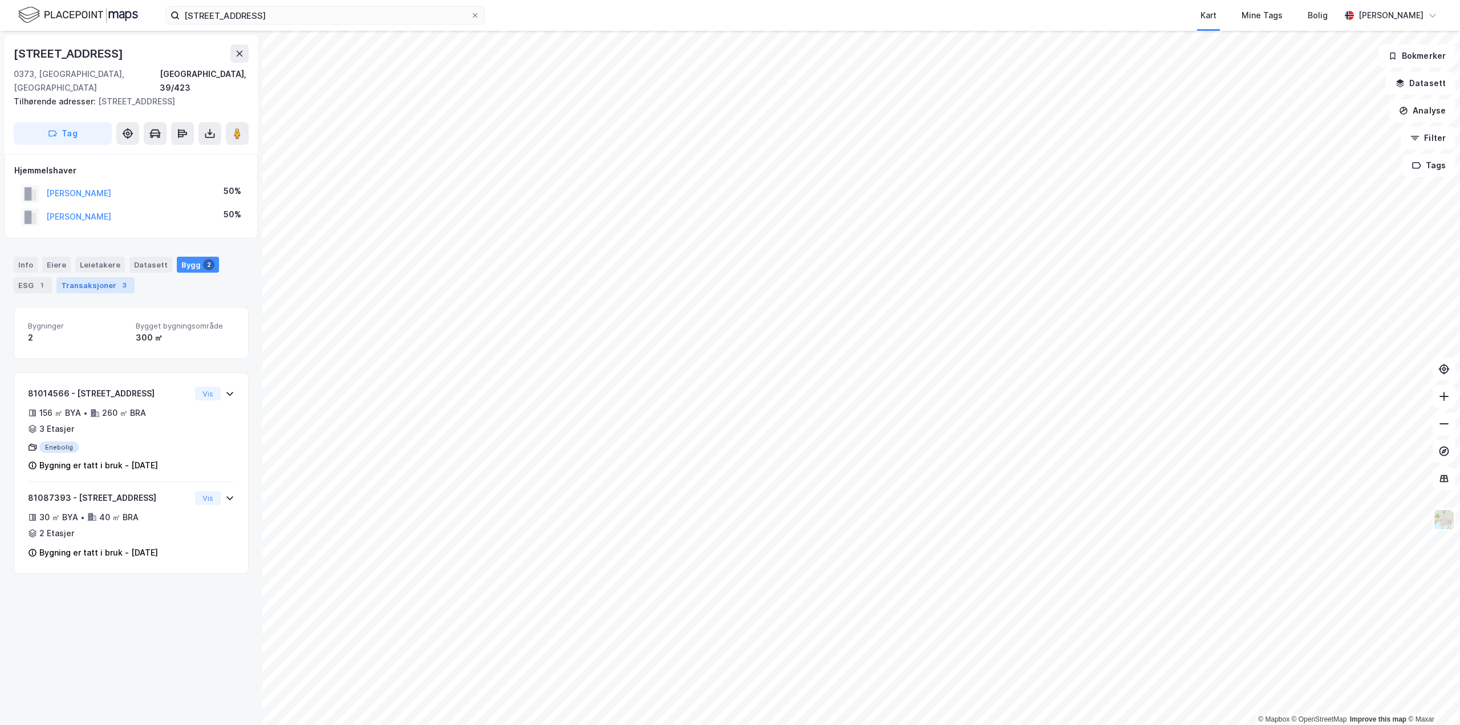
click at [113, 277] on div "Transaksjoner 3" at bounding box center [95, 285] width 78 height 16
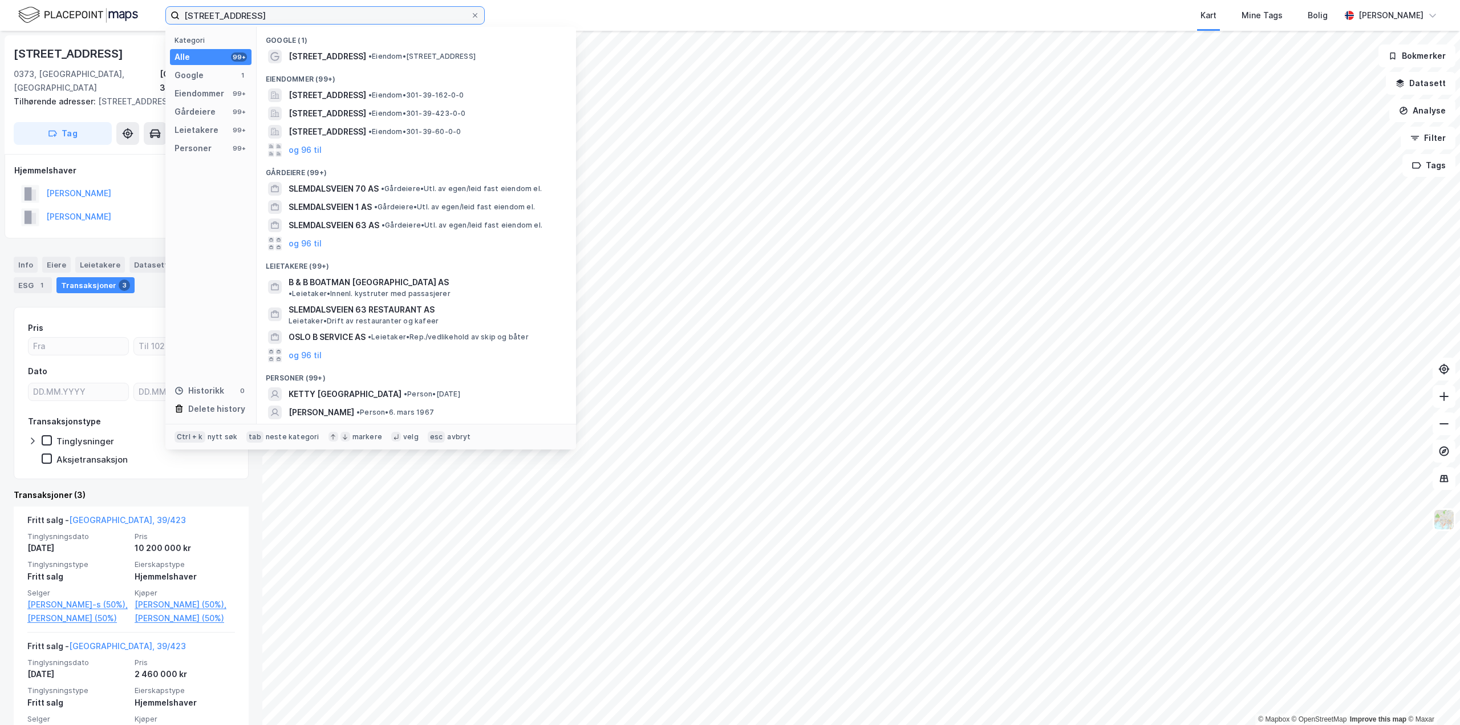
drag, startPoint x: 345, startPoint y: 20, endPoint x: 0, endPoint y: 7, distance: 345.2
click at [0, 11] on div "[STREET_ADDRESS] Kategori Alle 99+ Google 1 Eiendommer 99+ Gårdeiere 99+ Leieta…" at bounding box center [730, 15] width 1460 height 31
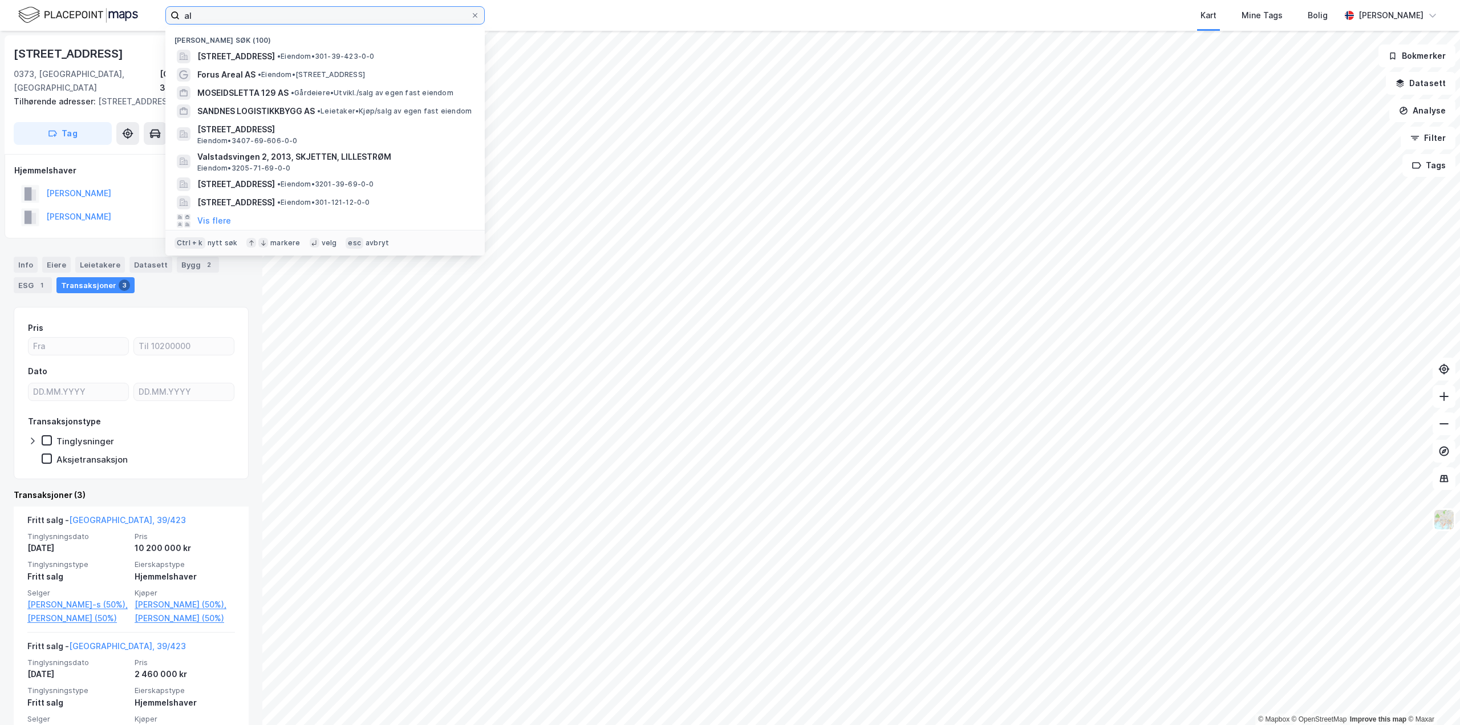
click at [327, 23] on input "al" at bounding box center [325, 15] width 291 height 17
click at [326, 23] on input "al" at bounding box center [325, 15] width 291 height 17
paste input "Bjørn [STREET_ADDRESS]"
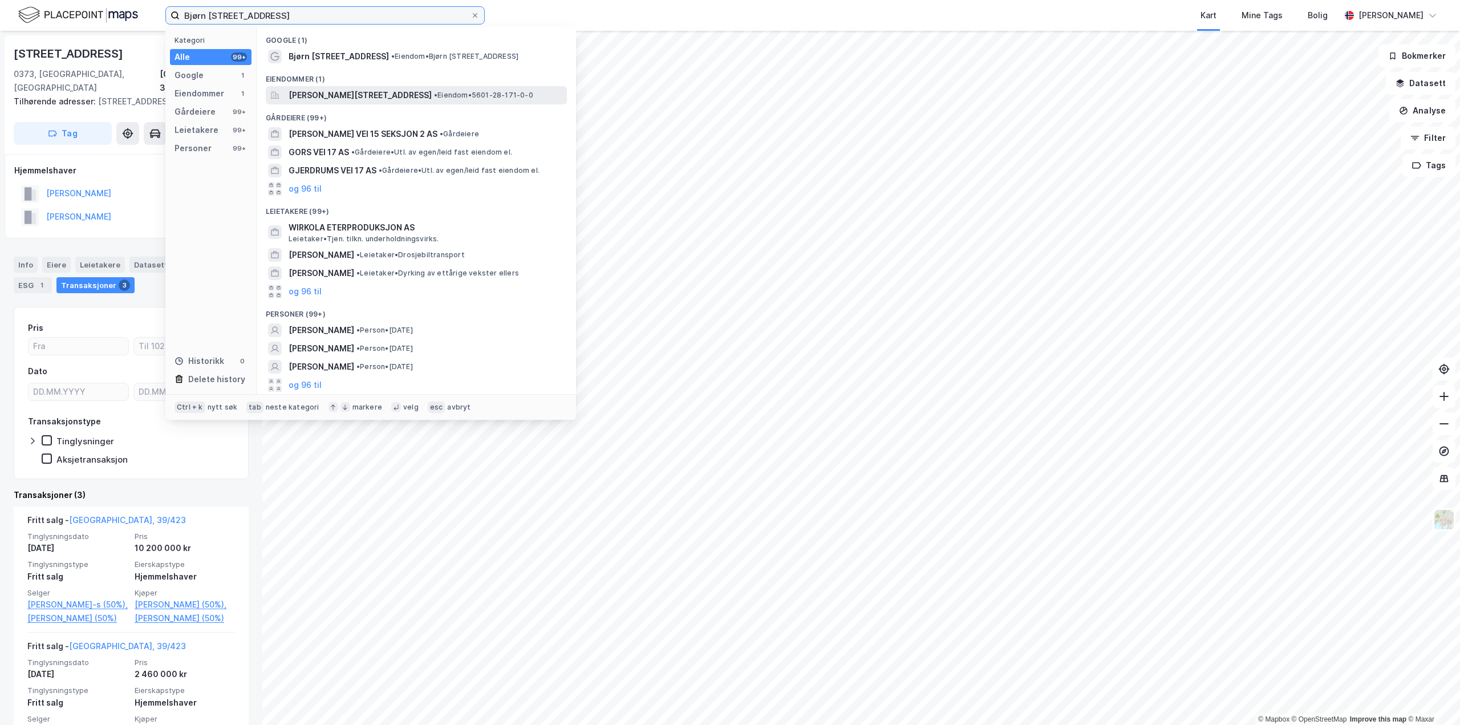
type input "Bjørn [STREET_ADDRESS]"
click at [354, 97] on span "[PERSON_NAME][STREET_ADDRESS]" at bounding box center [360, 95] width 143 height 14
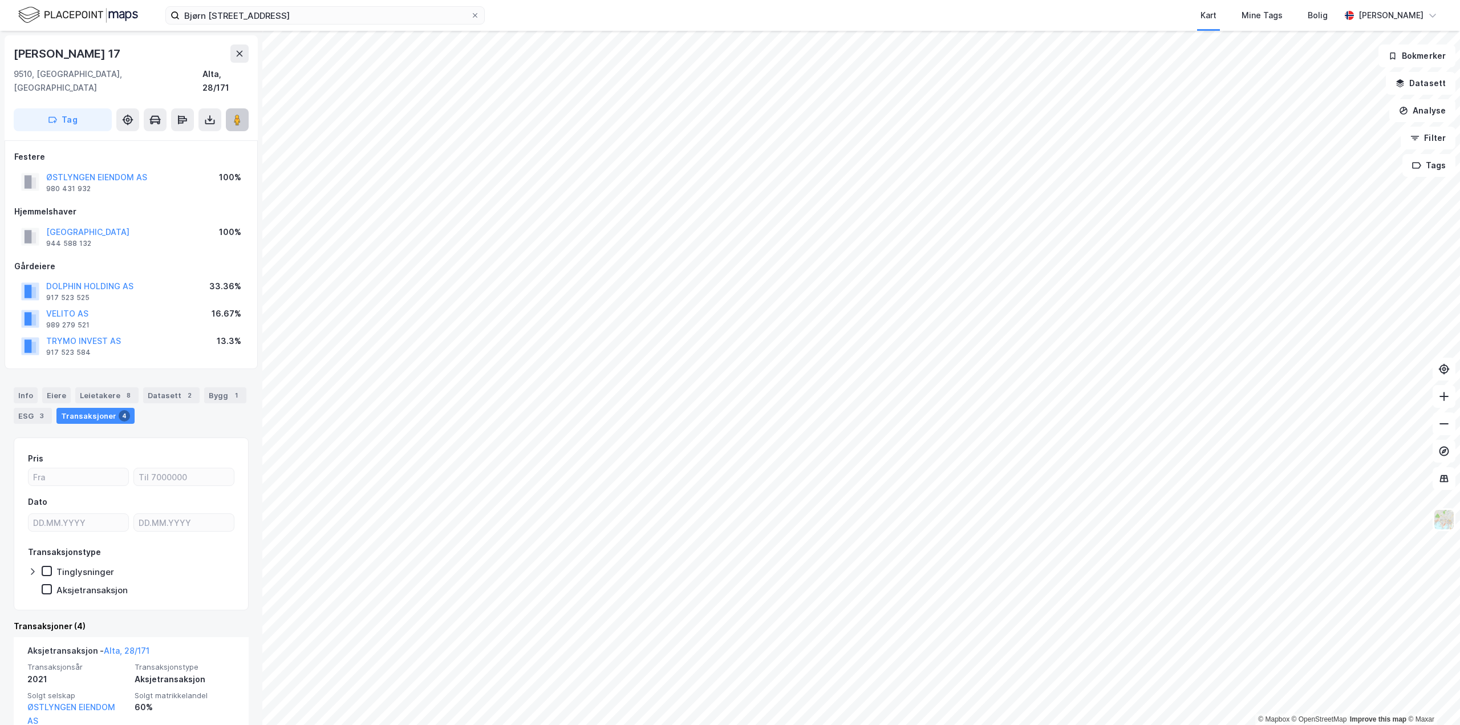
click at [246, 108] on button at bounding box center [237, 119] width 23 height 23
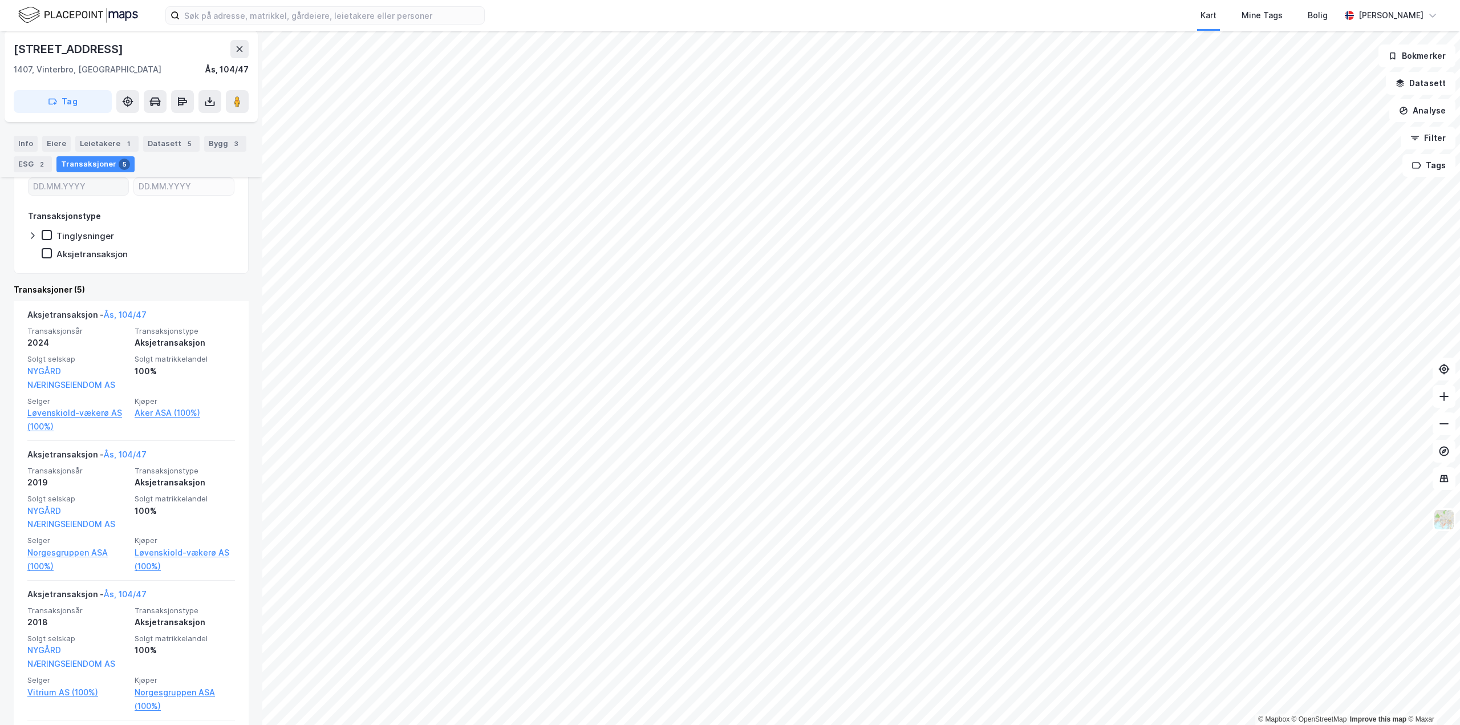
scroll to position [228, 0]
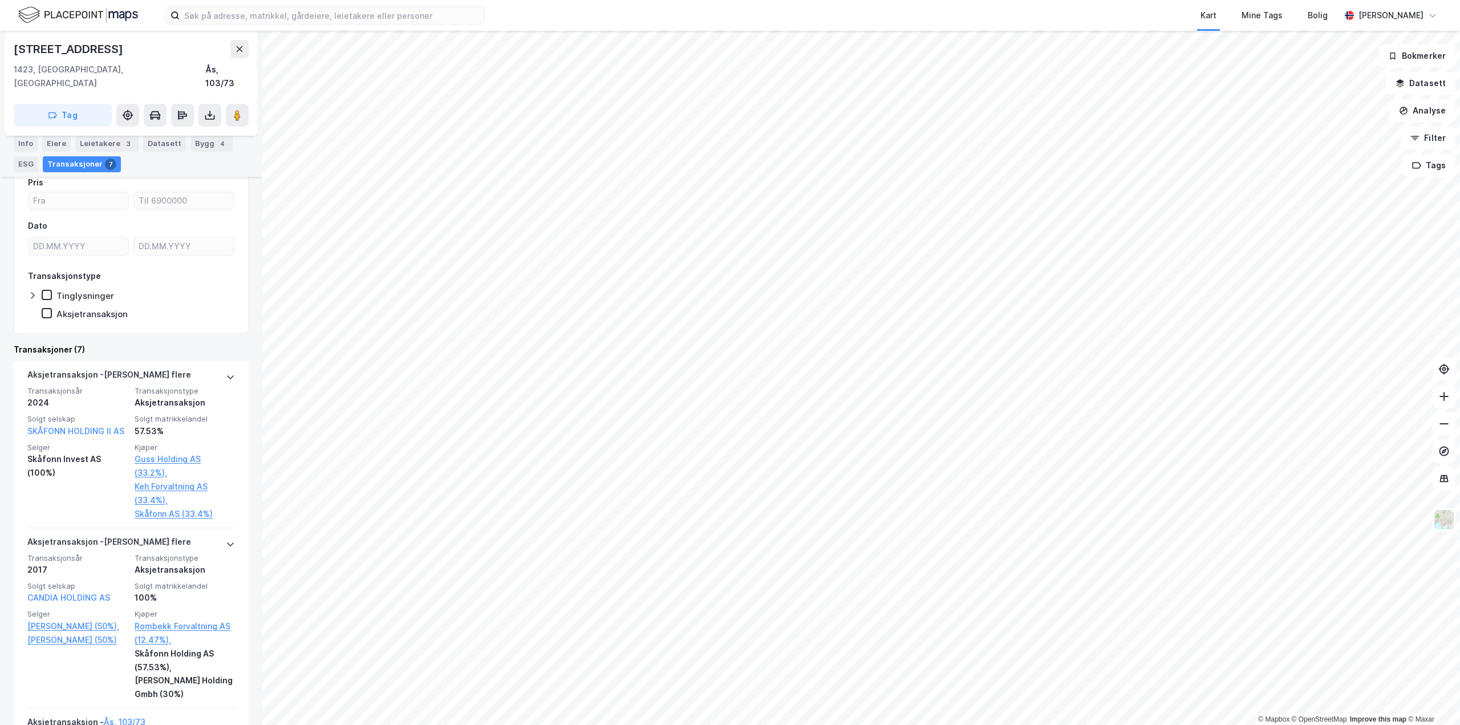
scroll to position [171, 0]
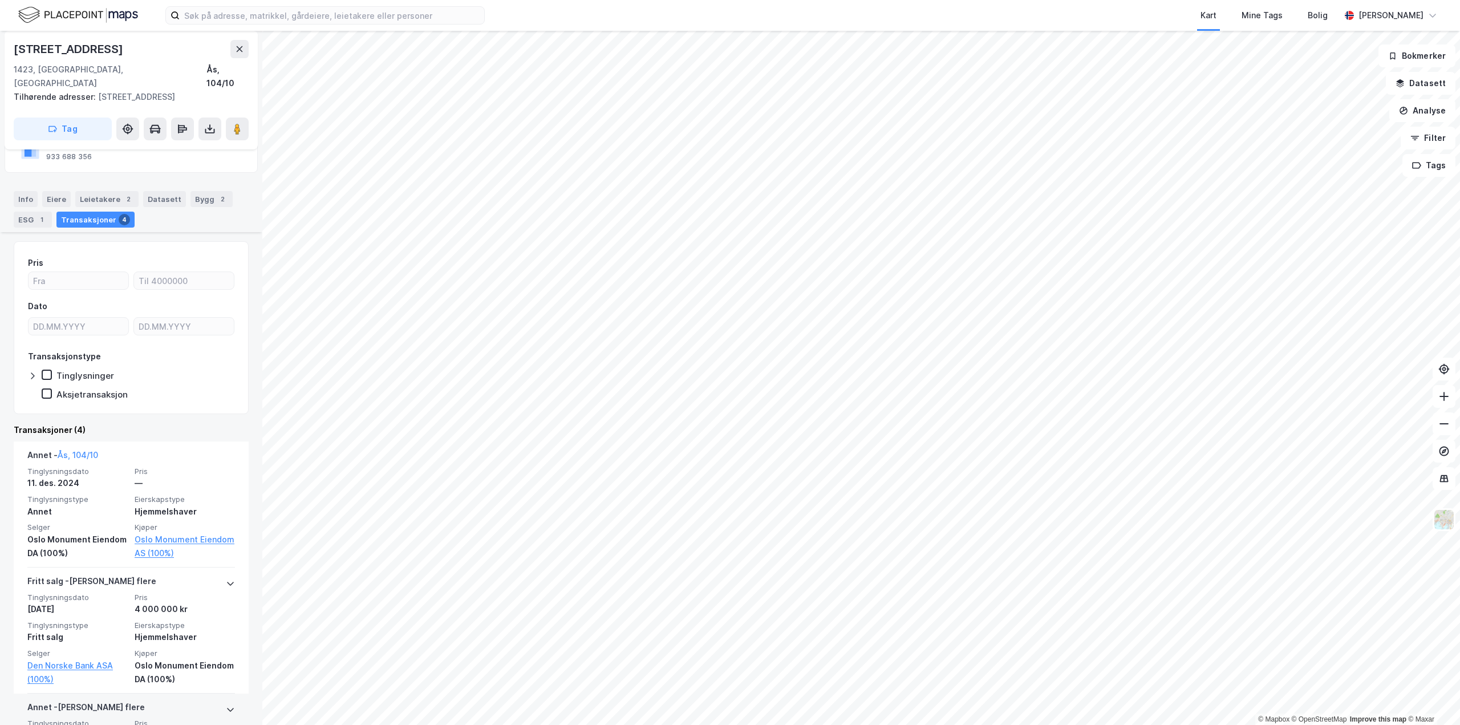
scroll to position [92, 0]
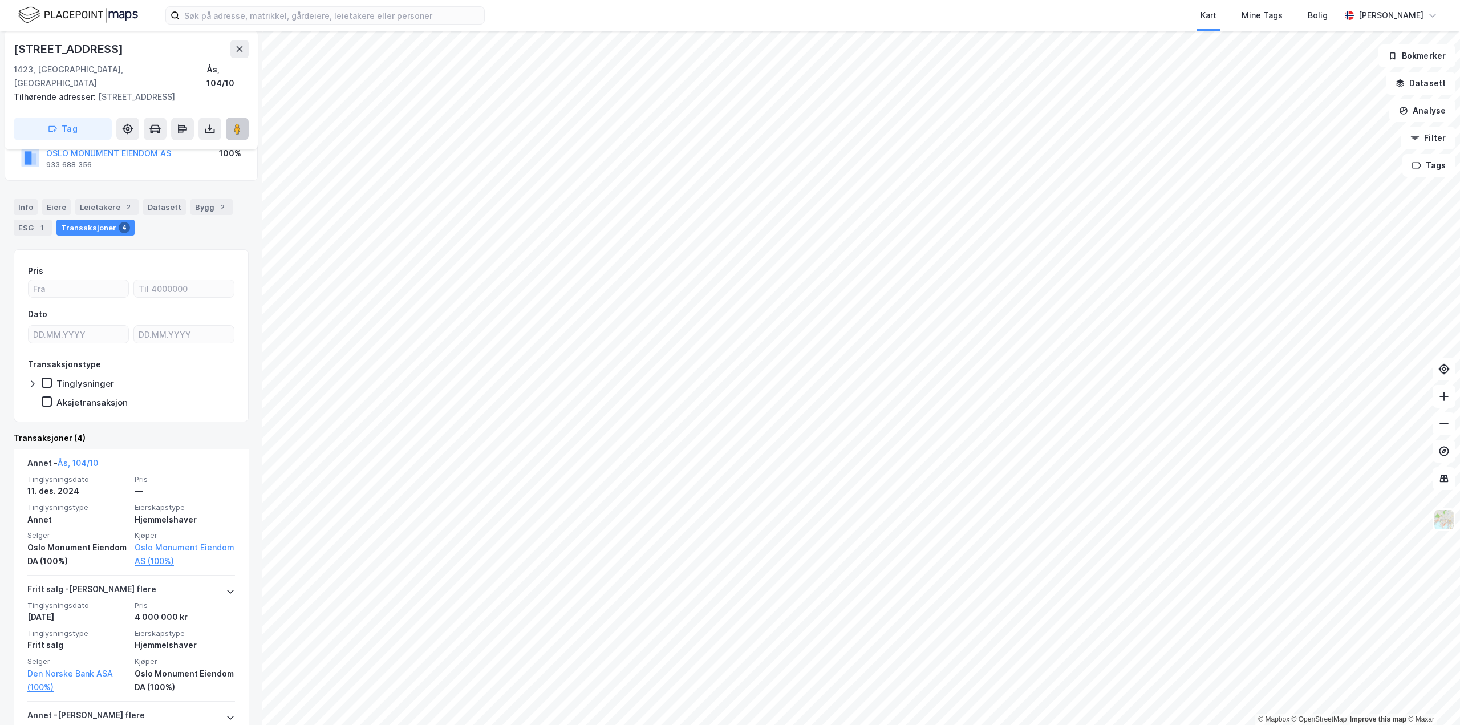
click at [232, 123] on icon at bounding box center [237, 128] width 11 height 11
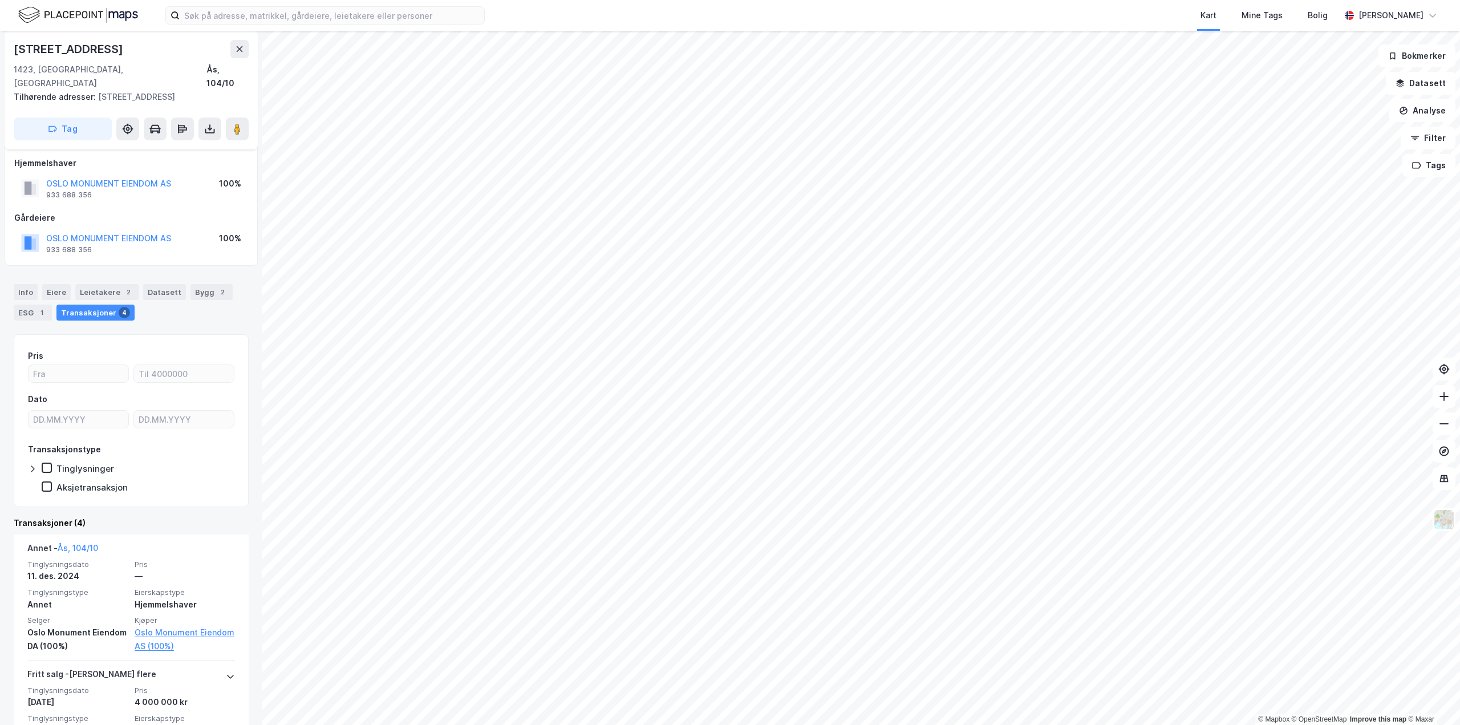
scroll to position [0, 0]
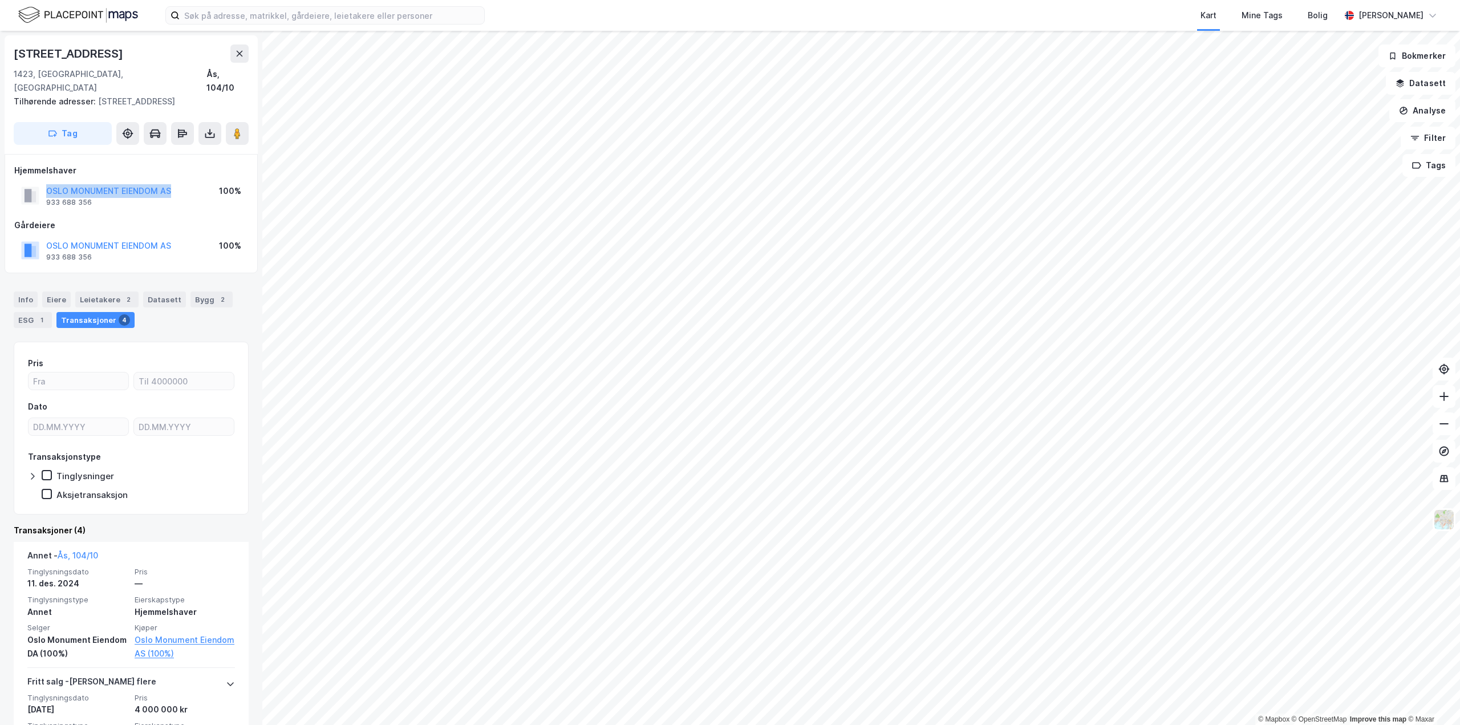
drag, startPoint x: 186, startPoint y: 176, endPoint x: 47, endPoint y: 172, distance: 138.6
click at [47, 182] on div "OSLO MONUMENT EIENDOM AS 933 688 356 100%" at bounding box center [131, 195] width 234 height 27
click at [94, 291] on div "Leietakere 2" at bounding box center [106, 299] width 63 height 16
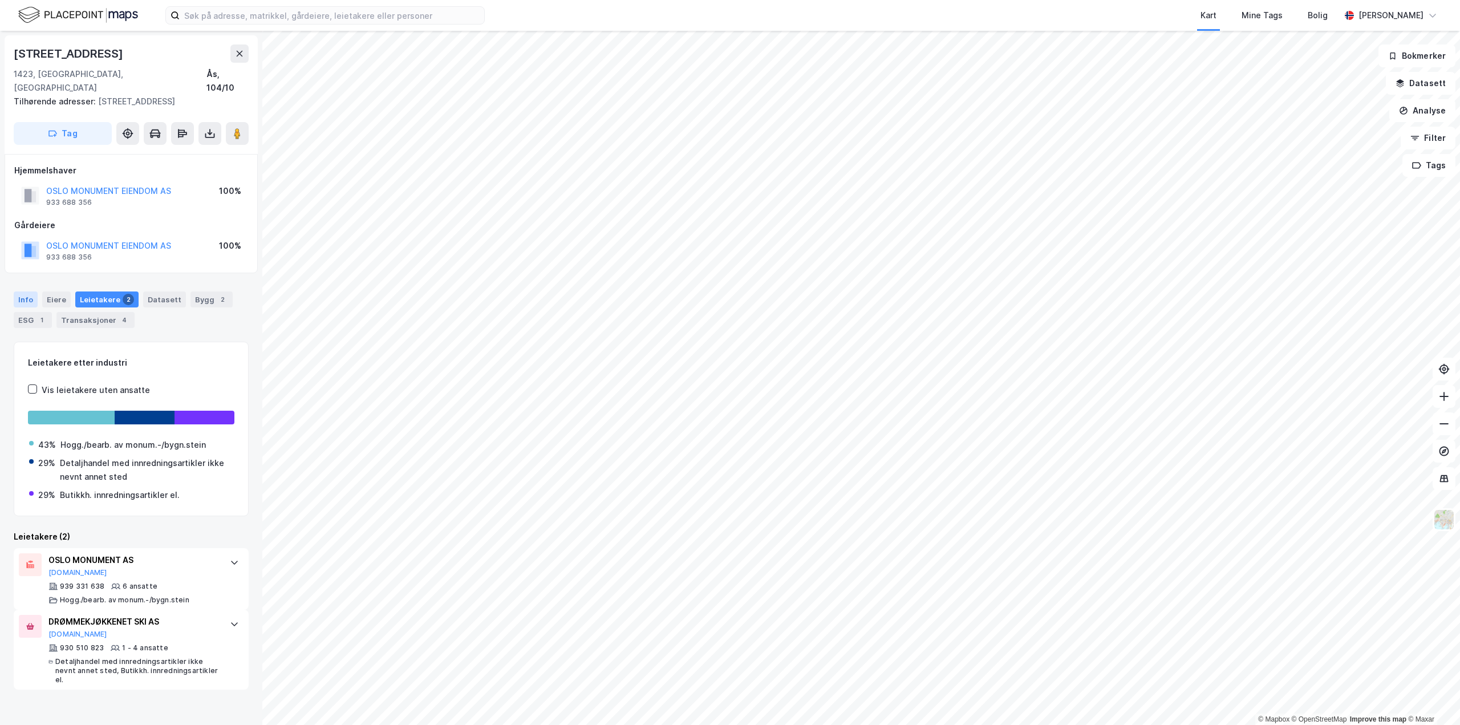
click at [30, 291] on div "Info" at bounding box center [26, 299] width 24 height 16
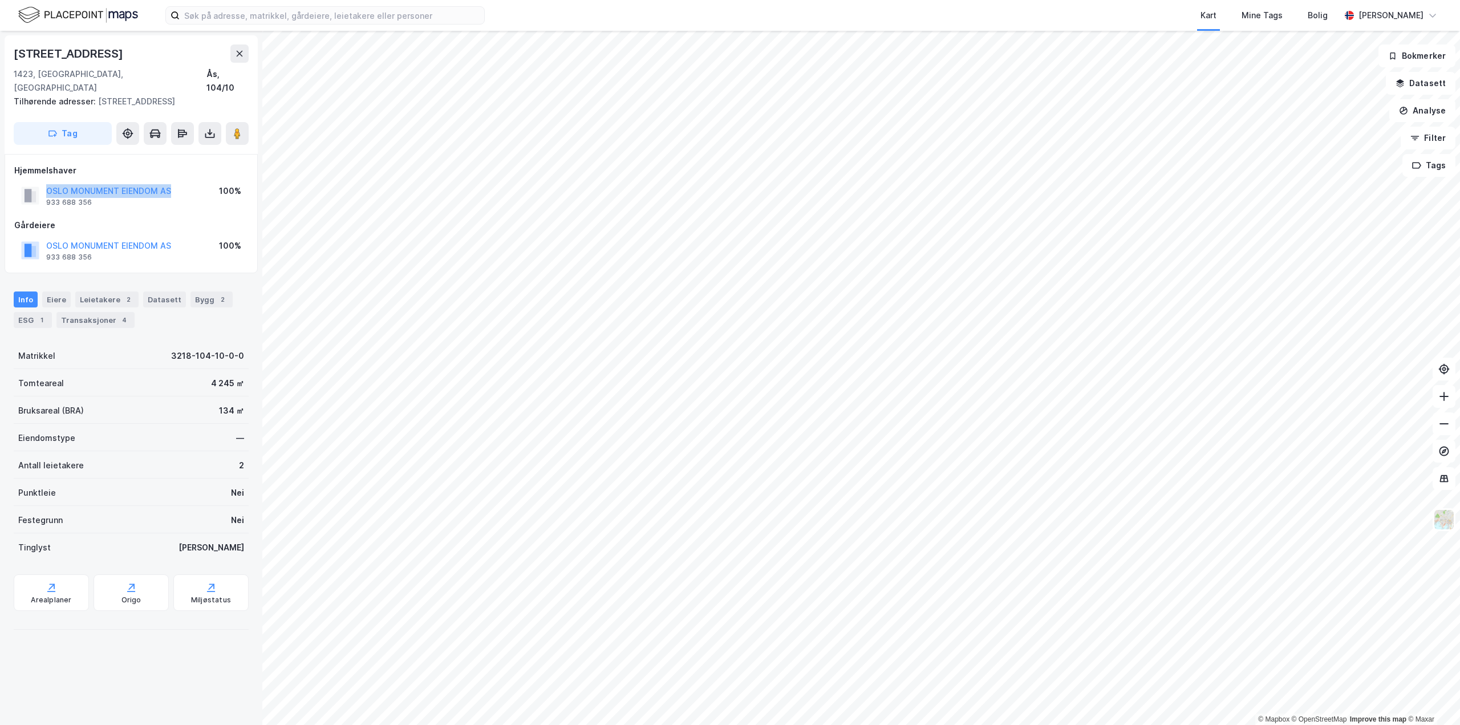
drag, startPoint x: 184, startPoint y: 173, endPoint x: 36, endPoint y: 180, distance: 148.4
click at [36, 182] on div "OSLO MONUMENT EIENDOM AS 933 688 356 100%" at bounding box center [131, 195] width 234 height 27
copy button "OSLO MONUMENT EIENDOM AS"
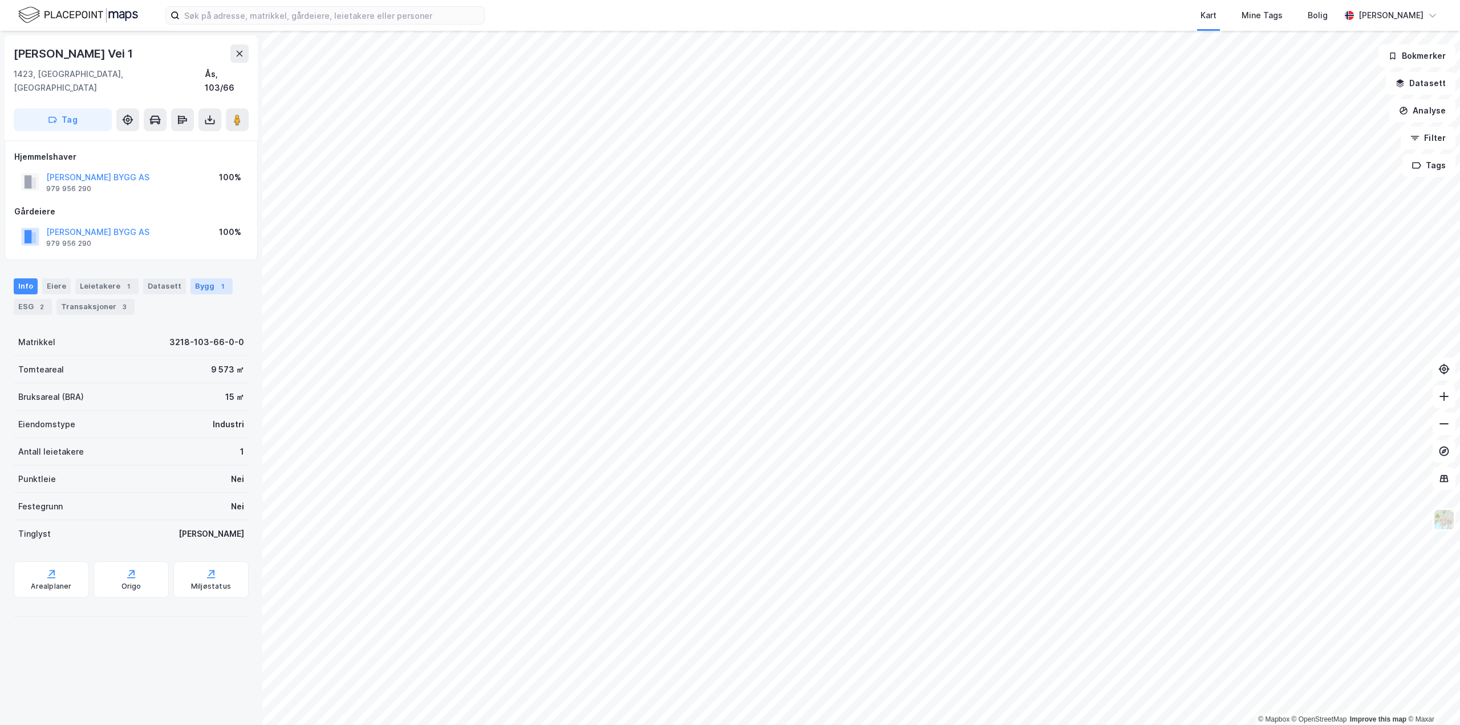
click at [217, 281] on div "1" at bounding box center [222, 286] width 11 height 11
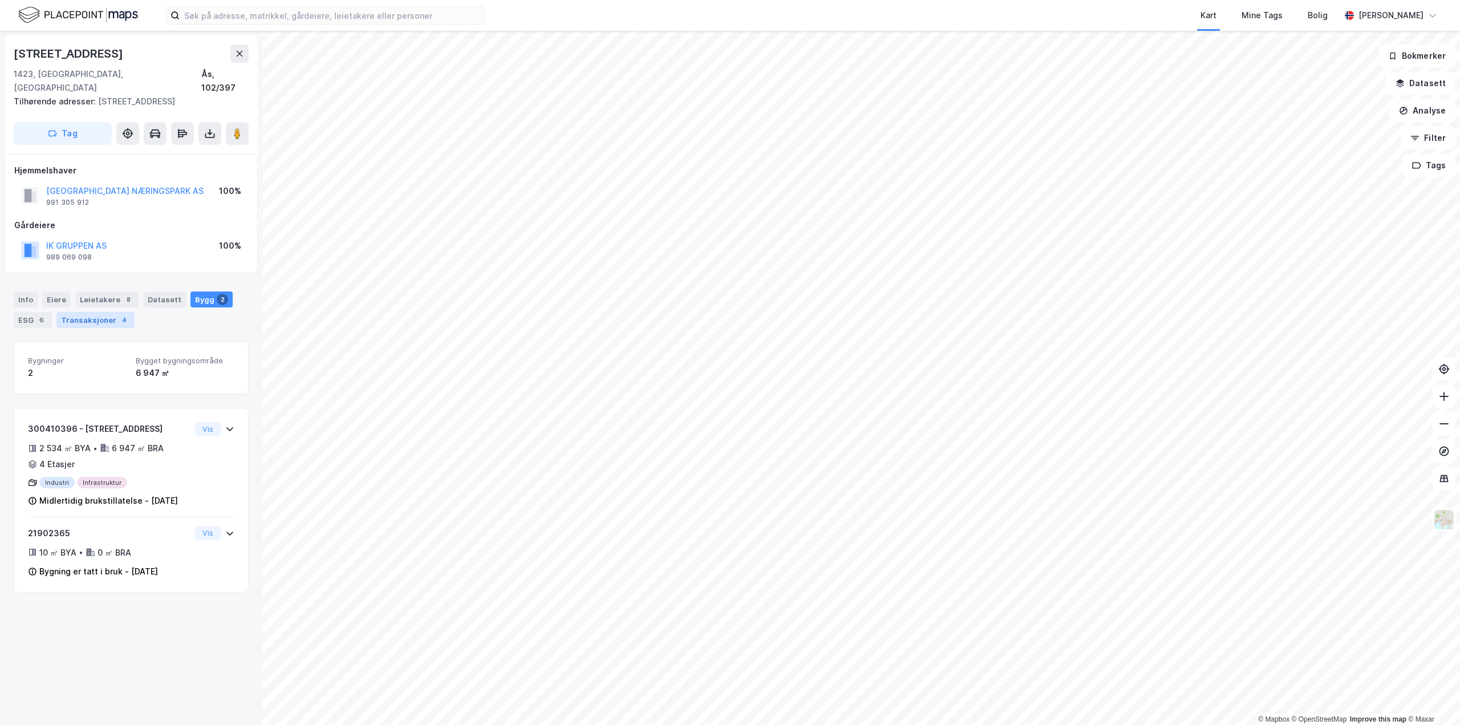
click at [94, 312] on div "Transaksjoner 4" at bounding box center [95, 320] width 78 height 16
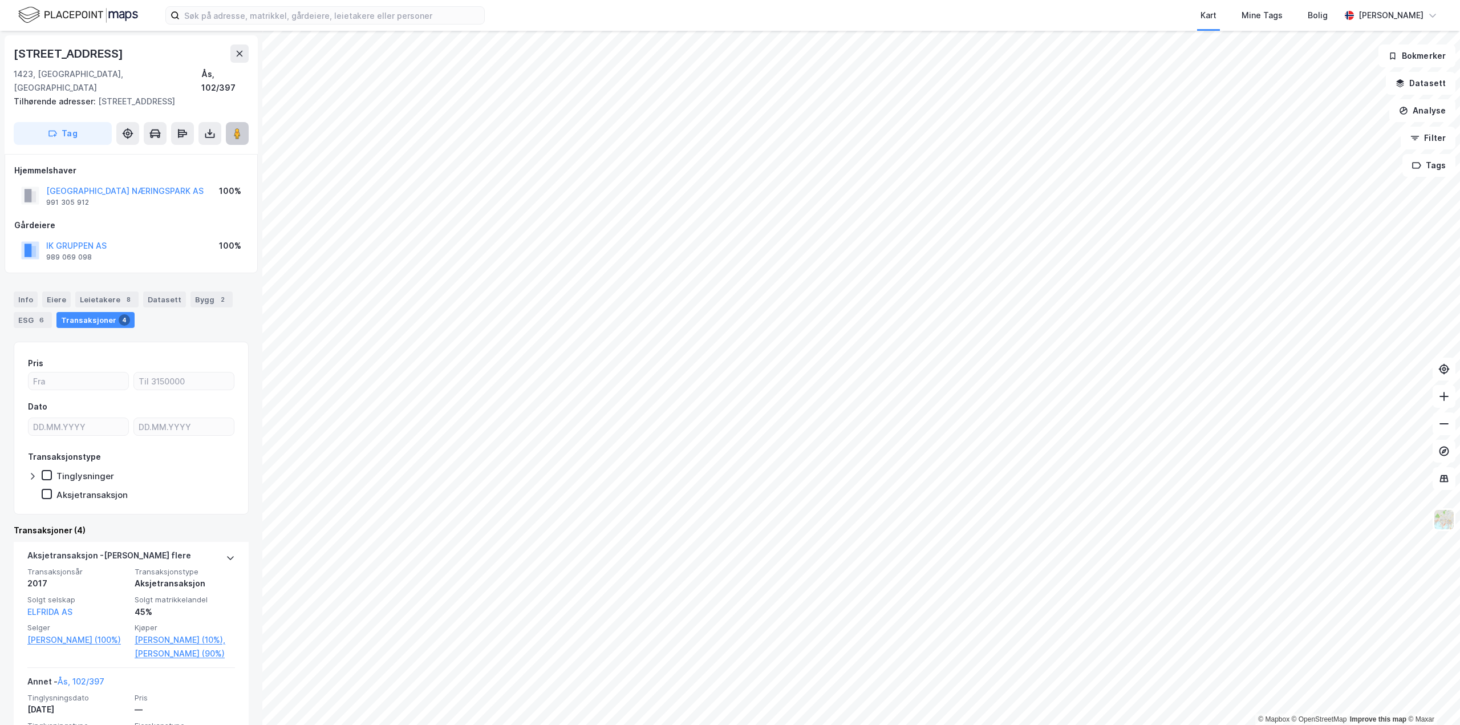
click at [240, 127] on button at bounding box center [237, 133] width 23 height 23
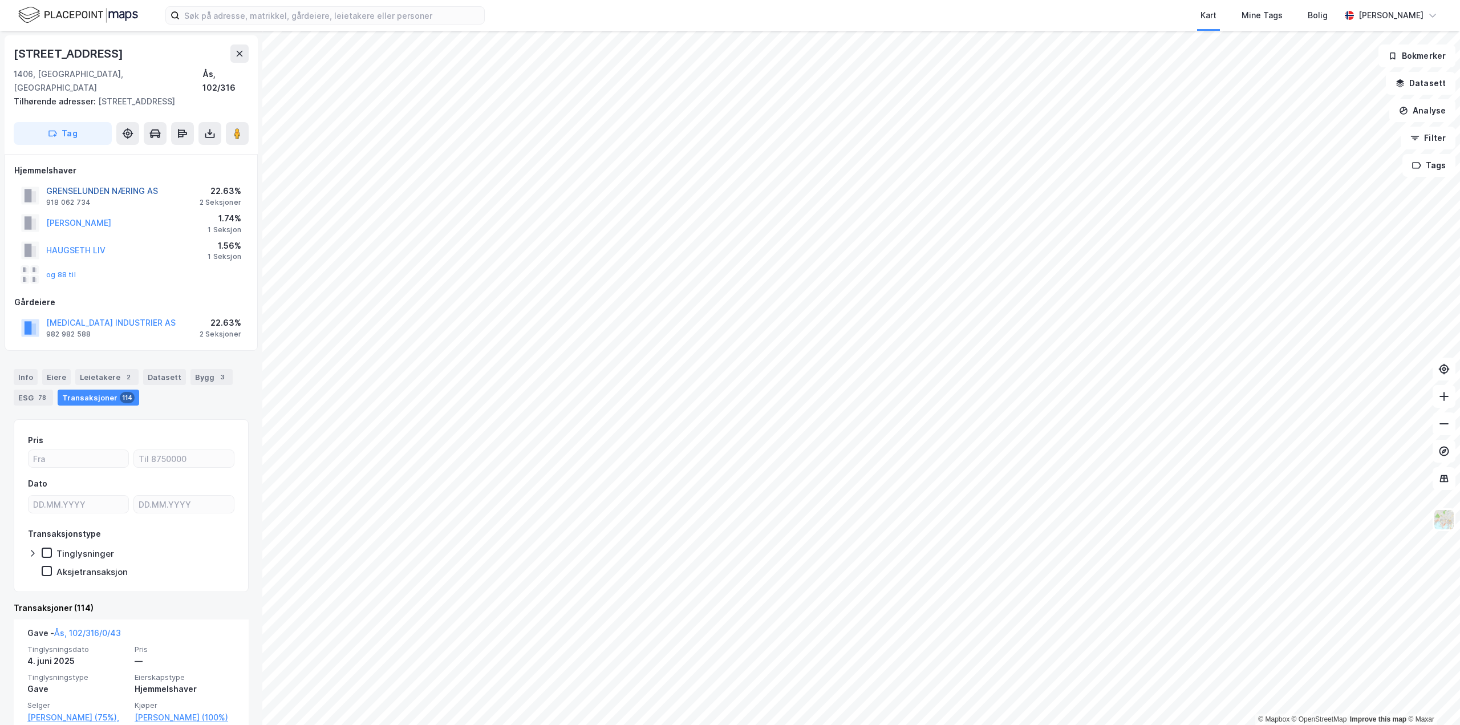
click at [0, 0] on button "GRENSELUNDEN NÆRING AS" at bounding box center [0, 0] width 0 height 0
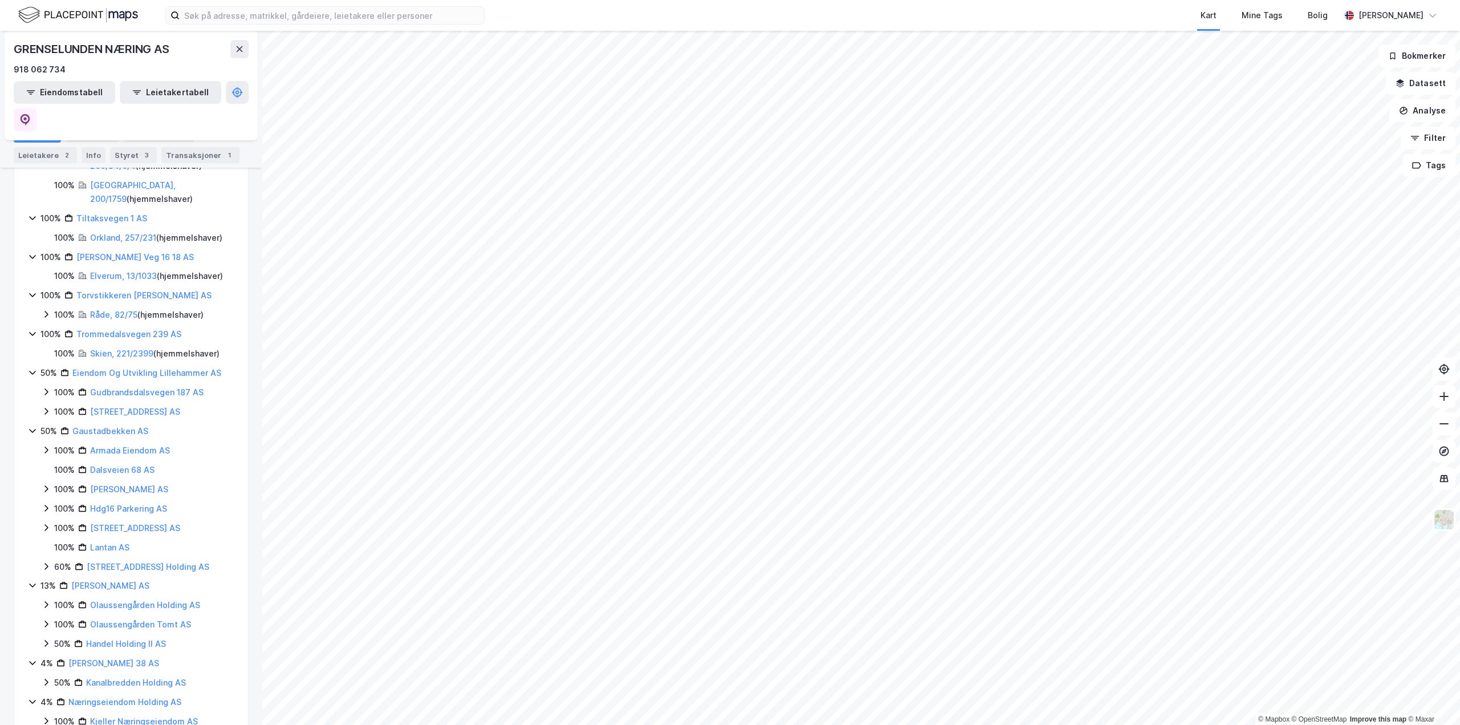
scroll to position [1154, 0]
